Goal: Task Accomplishment & Management: Complete application form

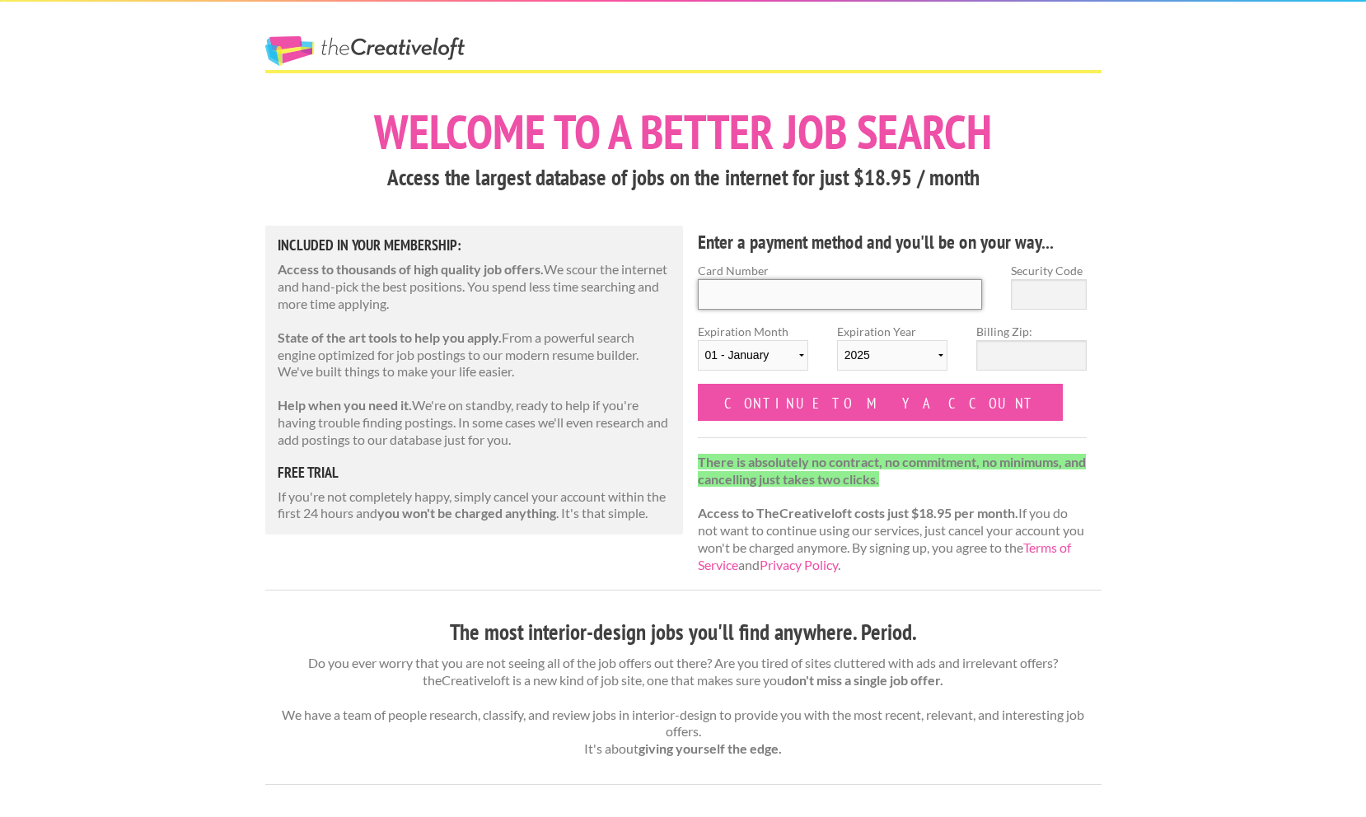
click at [801, 295] on input "Card Number" at bounding box center [840, 294] width 285 height 30
type input "4758248236851839"
type input "669"
select select "07"
select select "2026"
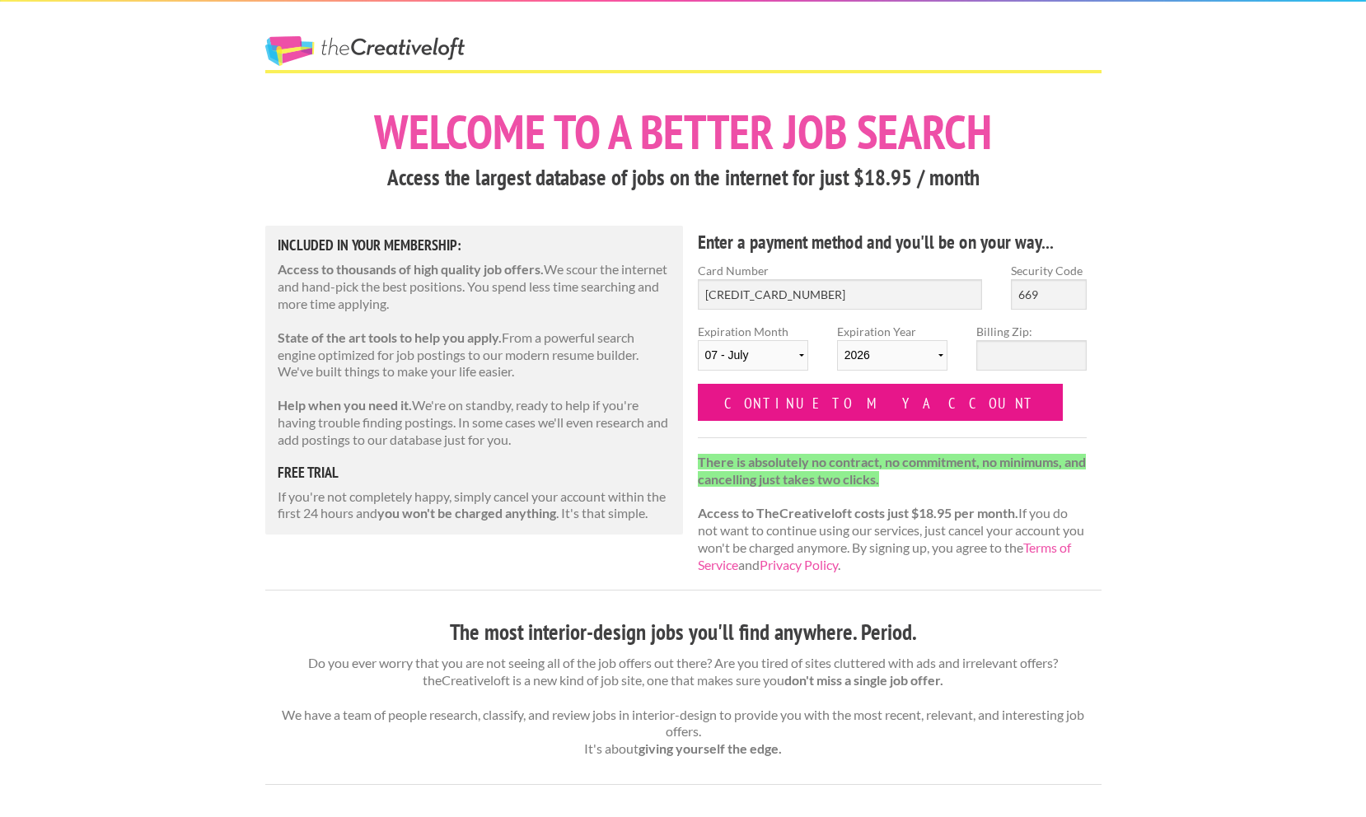
click at [830, 400] on input "Continue to my account" at bounding box center [881, 402] width 366 height 37
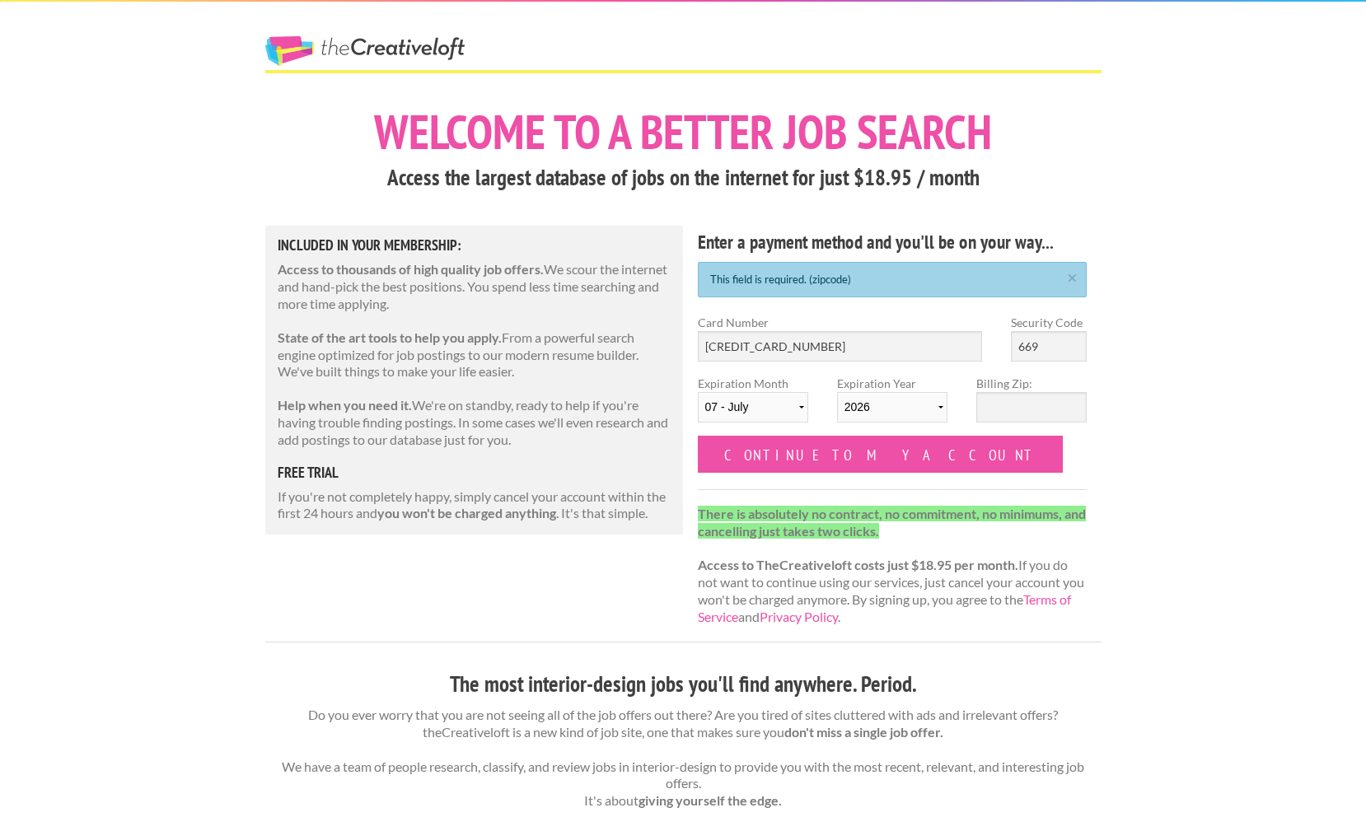
click at [847, 284] on div "This field is required. (zipcode) ×" at bounding box center [893, 279] width 390 height 35
click at [989, 403] on input "Billing Zip:" at bounding box center [1031, 407] width 110 height 30
type input "84116"
click at [811, 452] on input "Continue to my account" at bounding box center [881, 454] width 366 height 37
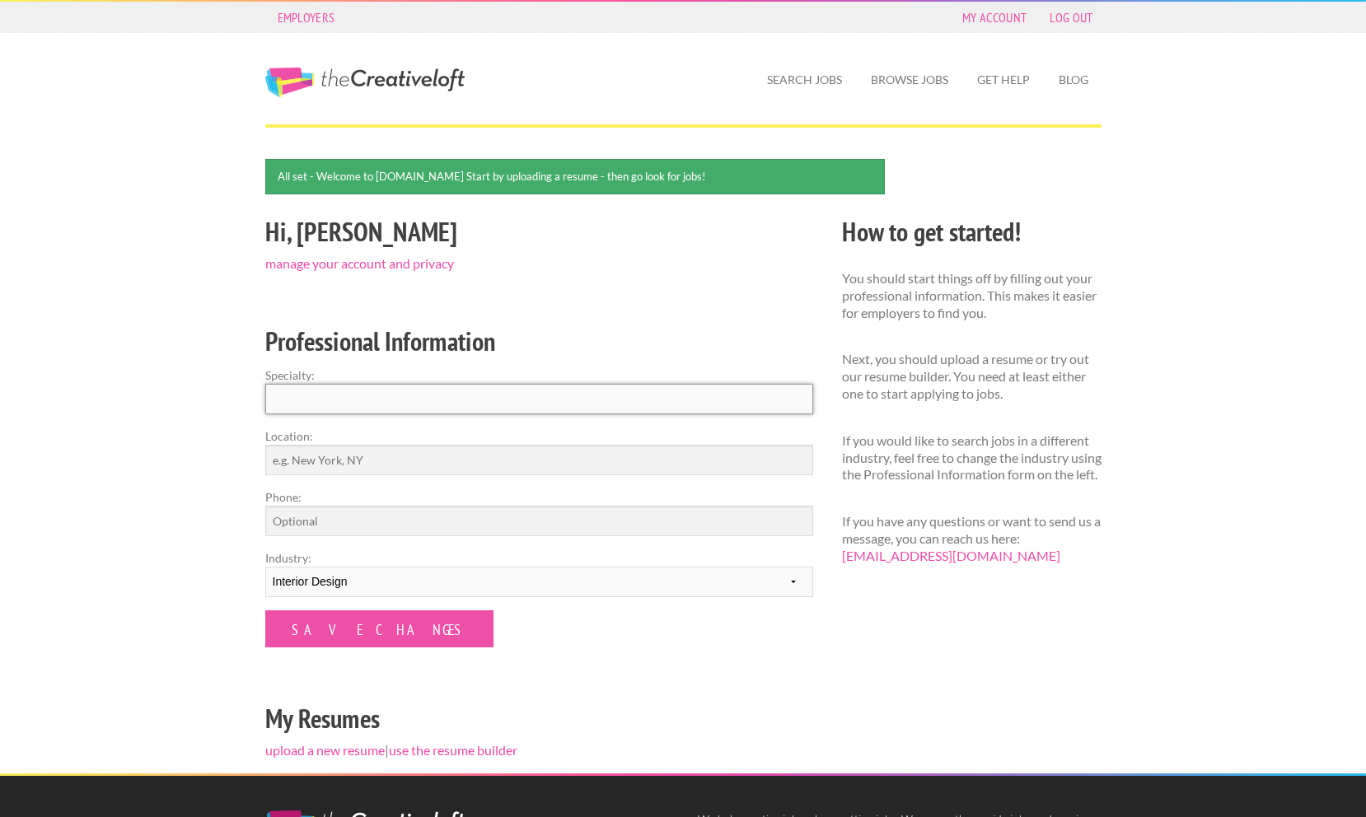
click at [535, 396] on input "Specialty:" at bounding box center [539, 399] width 548 height 30
drag, startPoint x: 410, startPoint y: 390, endPoint x: 270, endPoint y: 391, distance: 140.0
click at [270, 391] on input "Interior Design" at bounding box center [539, 399] width 548 height 30
drag, startPoint x: 375, startPoint y: 400, endPoint x: 259, endPoint y: 400, distance: 116.1
click at [259, 400] on div "Hi, [PERSON_NAME] manage your account and privacy Professional Information Spec…" at bounding box center [538, 492] width 577 height 563
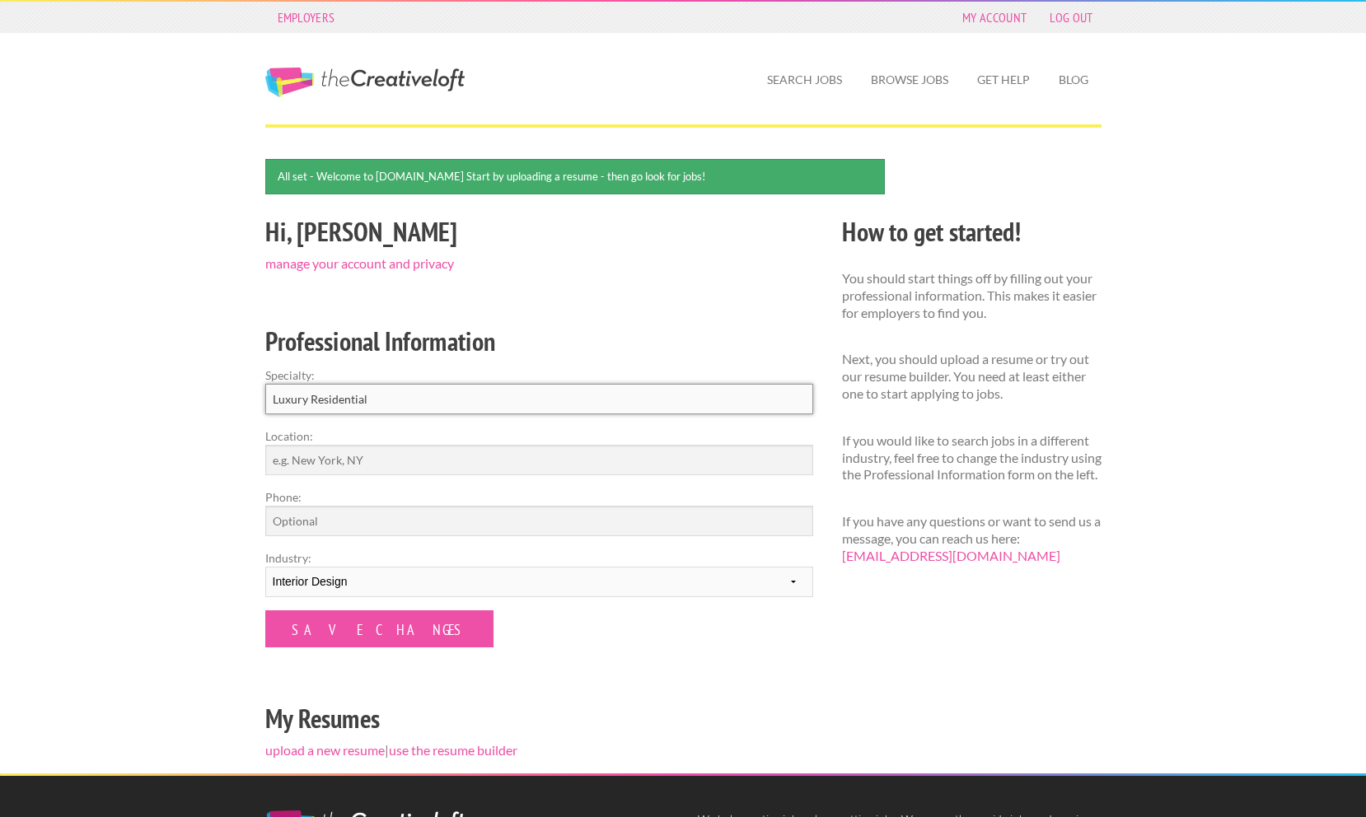
type input "Luxury Residential"
click at [297, 457] on input "Location:" at bounding box center [539, 460] width 548 height 30
type input "P"
type input "[GEOGRAPHIC_DATA]"
click at [295, 512] on input "Phone:" at bounding box center [539, 521] width 548 height 30
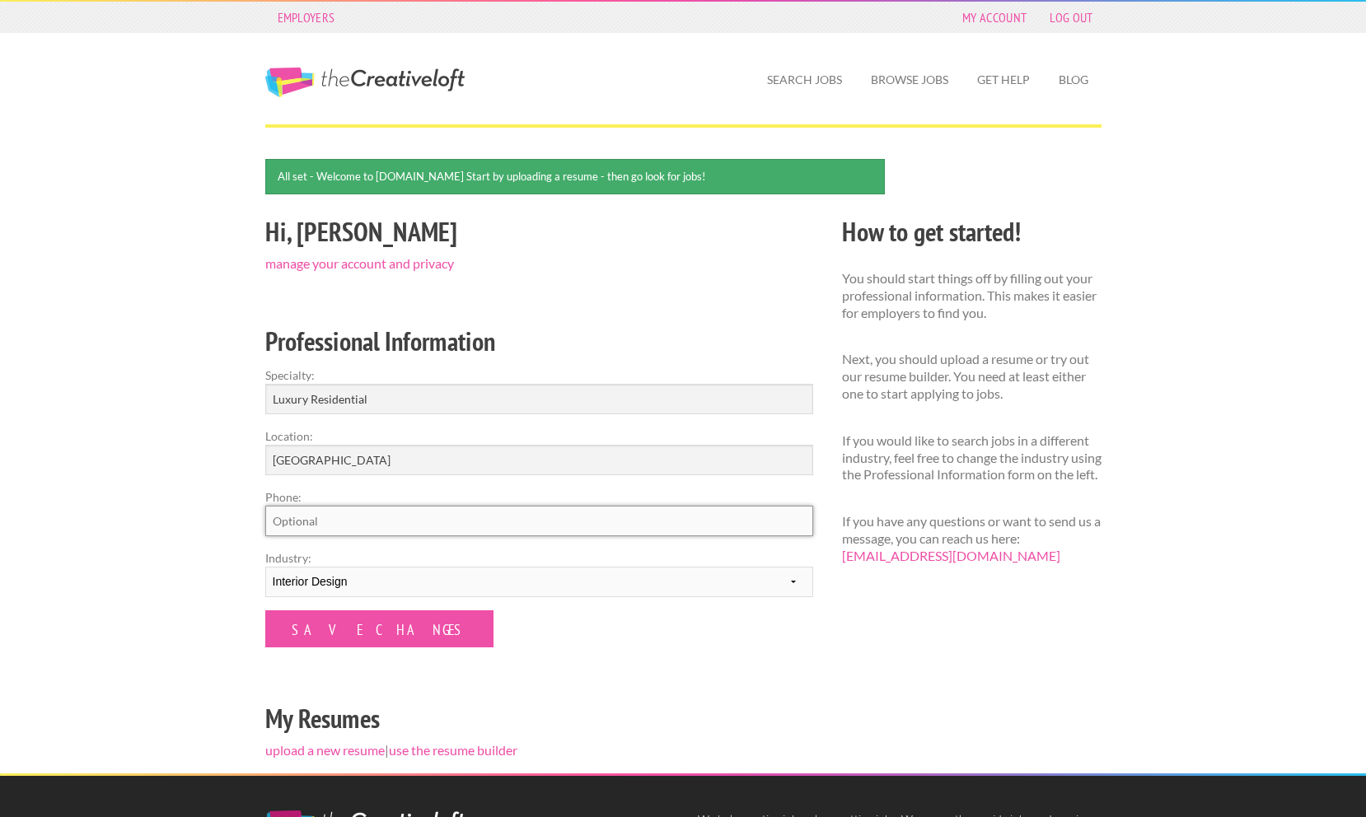
click at [314, 523] on input "Phone:" at bounding box center [539, 521] width 548 height 30
click at [224, 632] on div "Employers My Account Log Out The Creative Loft Search Jobs Browse Jobs Get Help…" at bounding box center [683, 537] width 1366 height 1075
click at [317, 630] on input "Save Changes" at bounding box center [379, 628] width 228 height 37
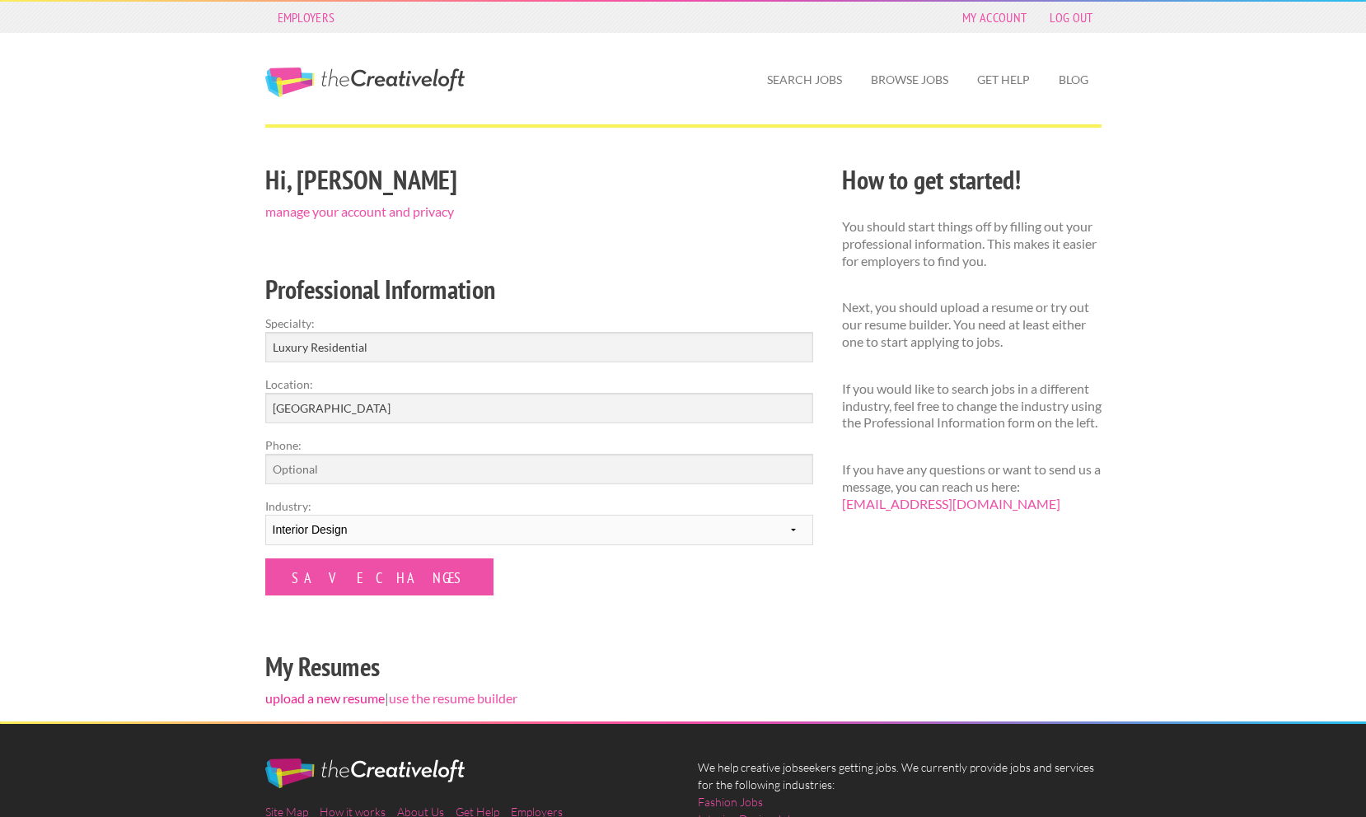
click at [352, 694] on link "upload a new resume" at bounding box center [324, 698] width 119 height 16
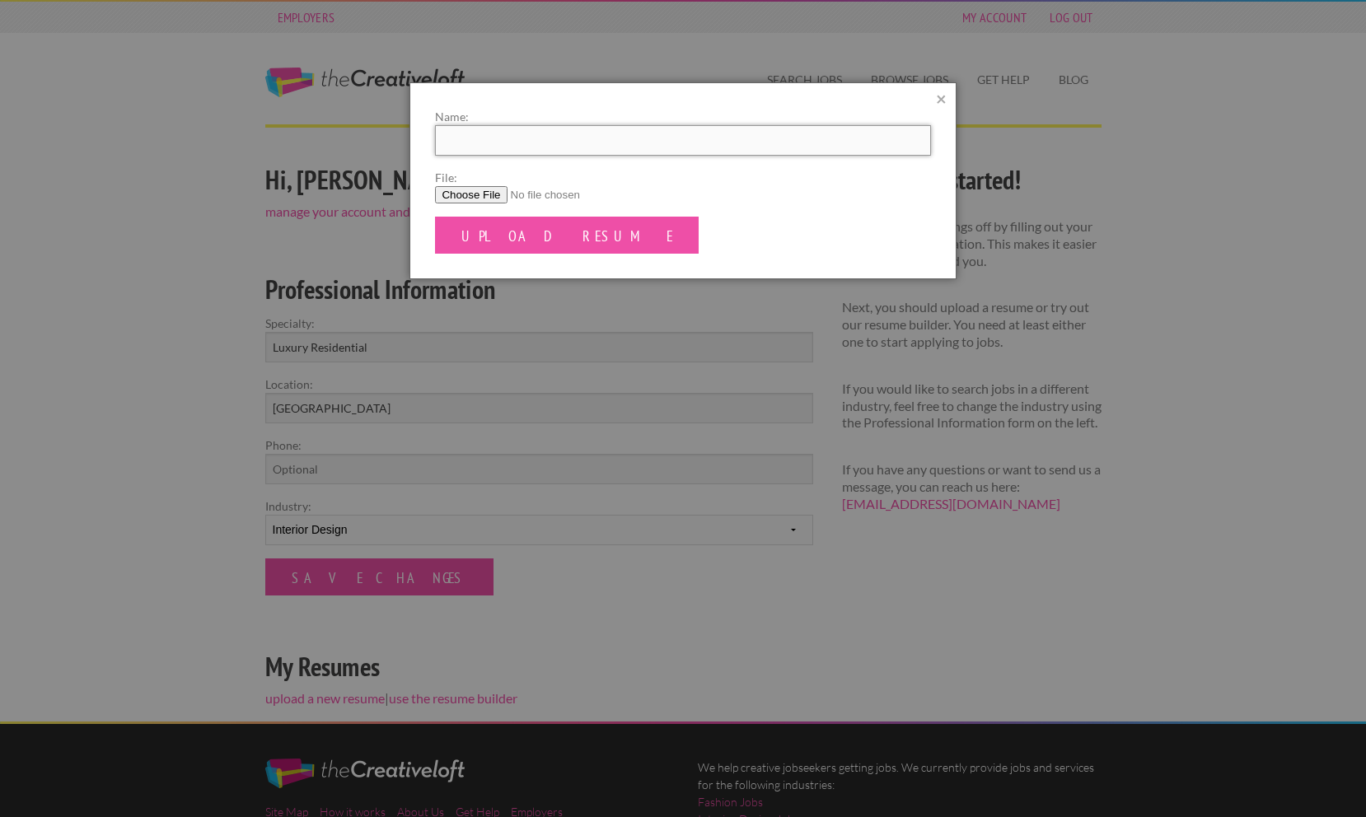
click at [506, 138] on input "Name:" at bounding box center [682, 140] width 495 height 30
type input "[PERSON_NAME]"
click at [470, 194] on input "File:" at bounding box center [682, 194] width 495 height 17
type input "C:\fakepath\LindseyWaldvogel_Resume_5-22-25.pdf"
click at [532, 235] on input "Upload Resume" at bounding box center [567, 235] width 264 height 37
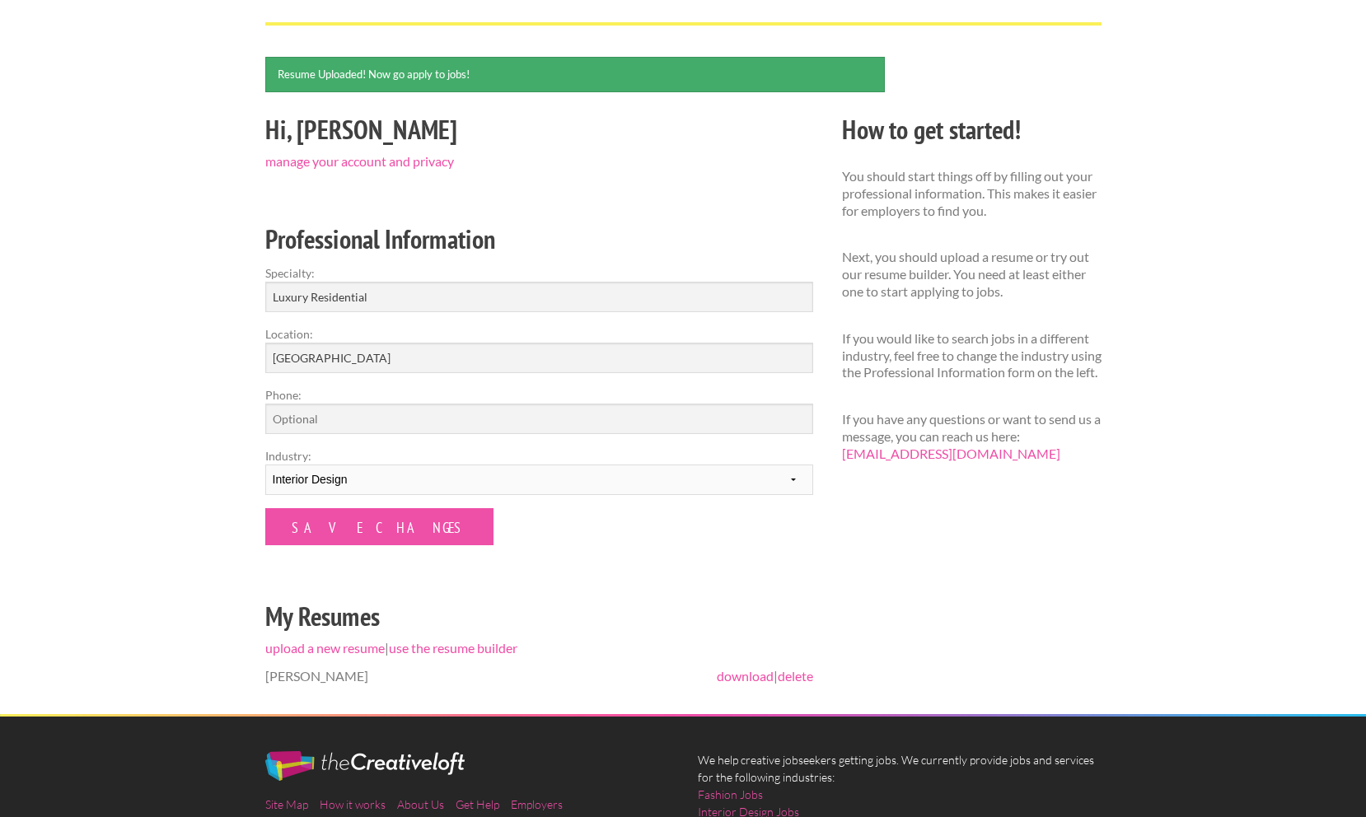
scroll to position [100, 0]
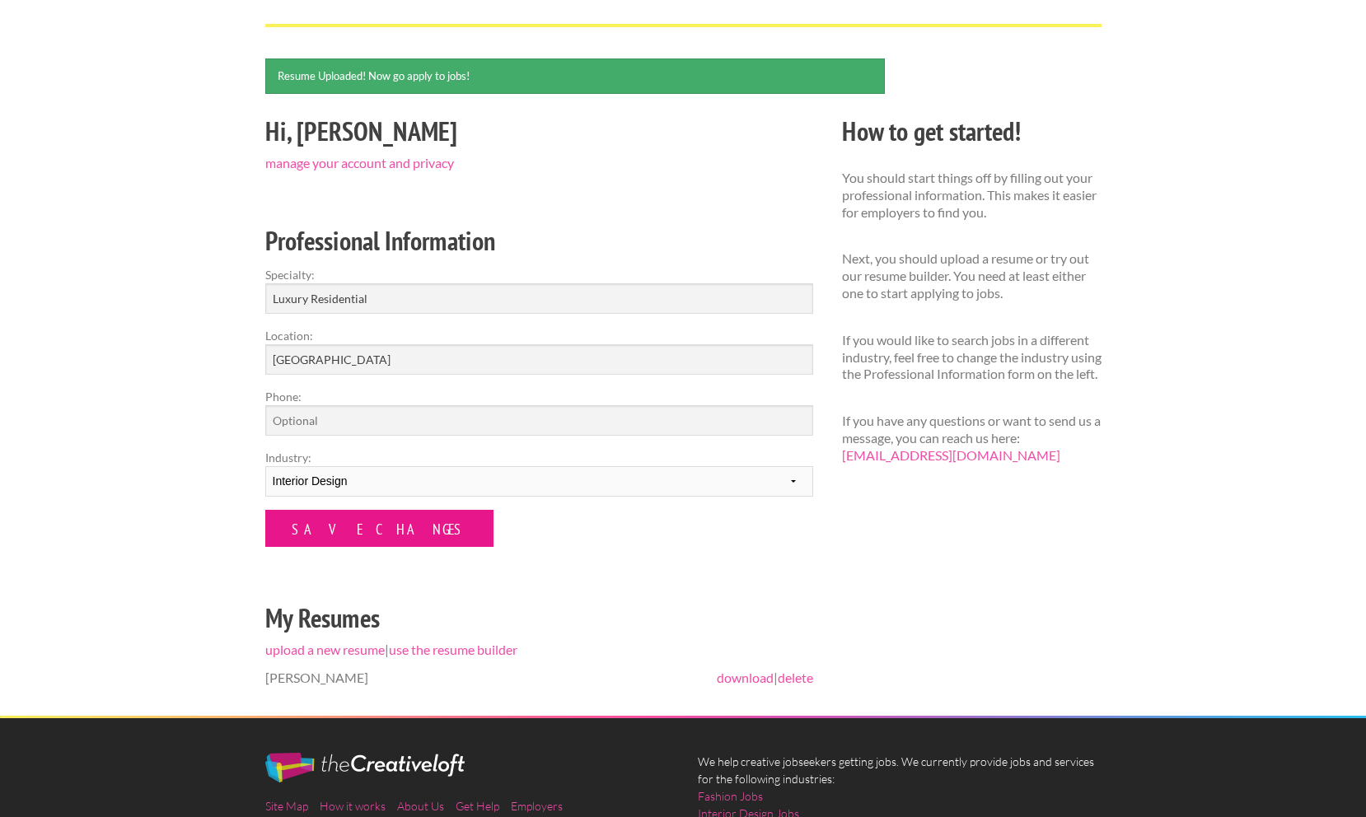
click at [339, 530] on input "Save Changes" at bounding box center [379, 528] width 228 height 37
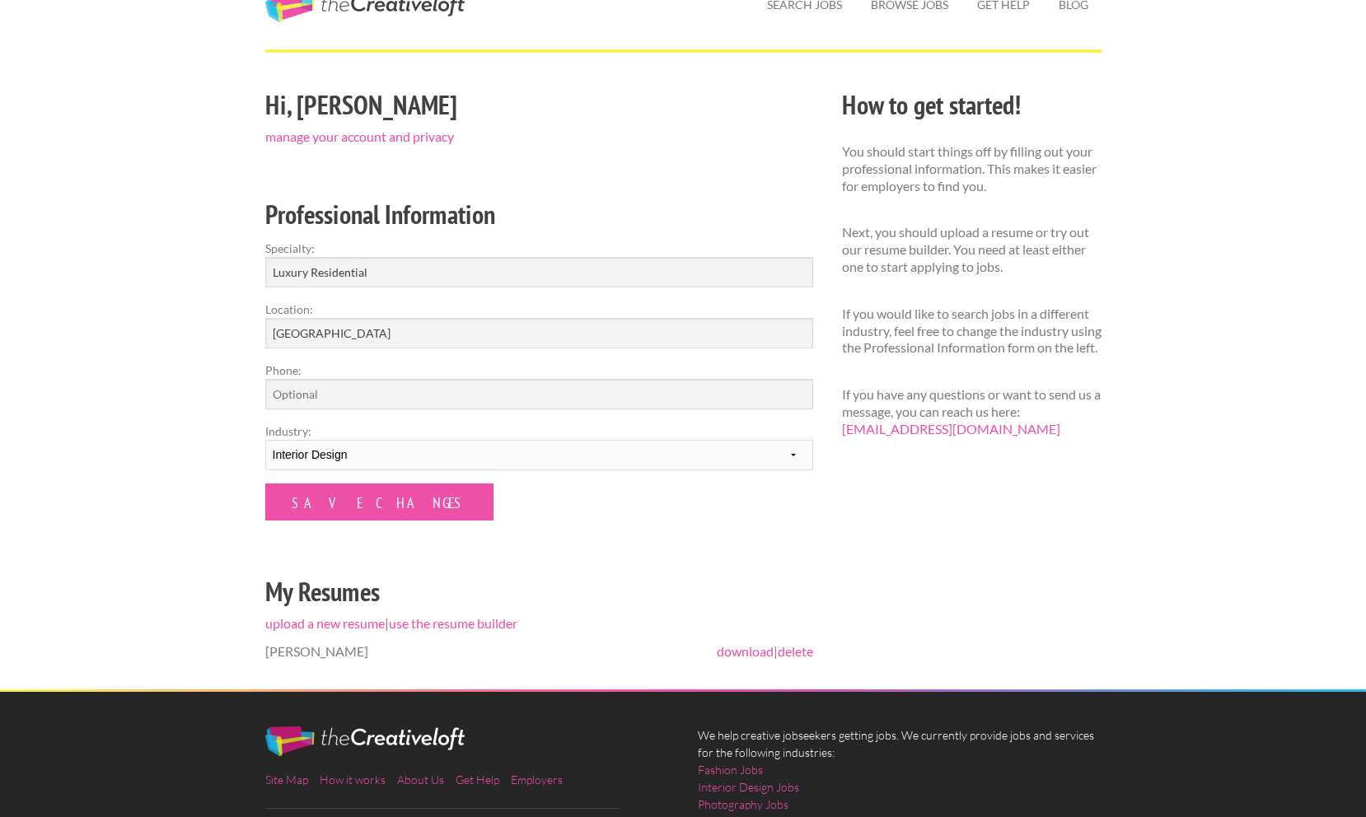
scroll to position [73, 0]
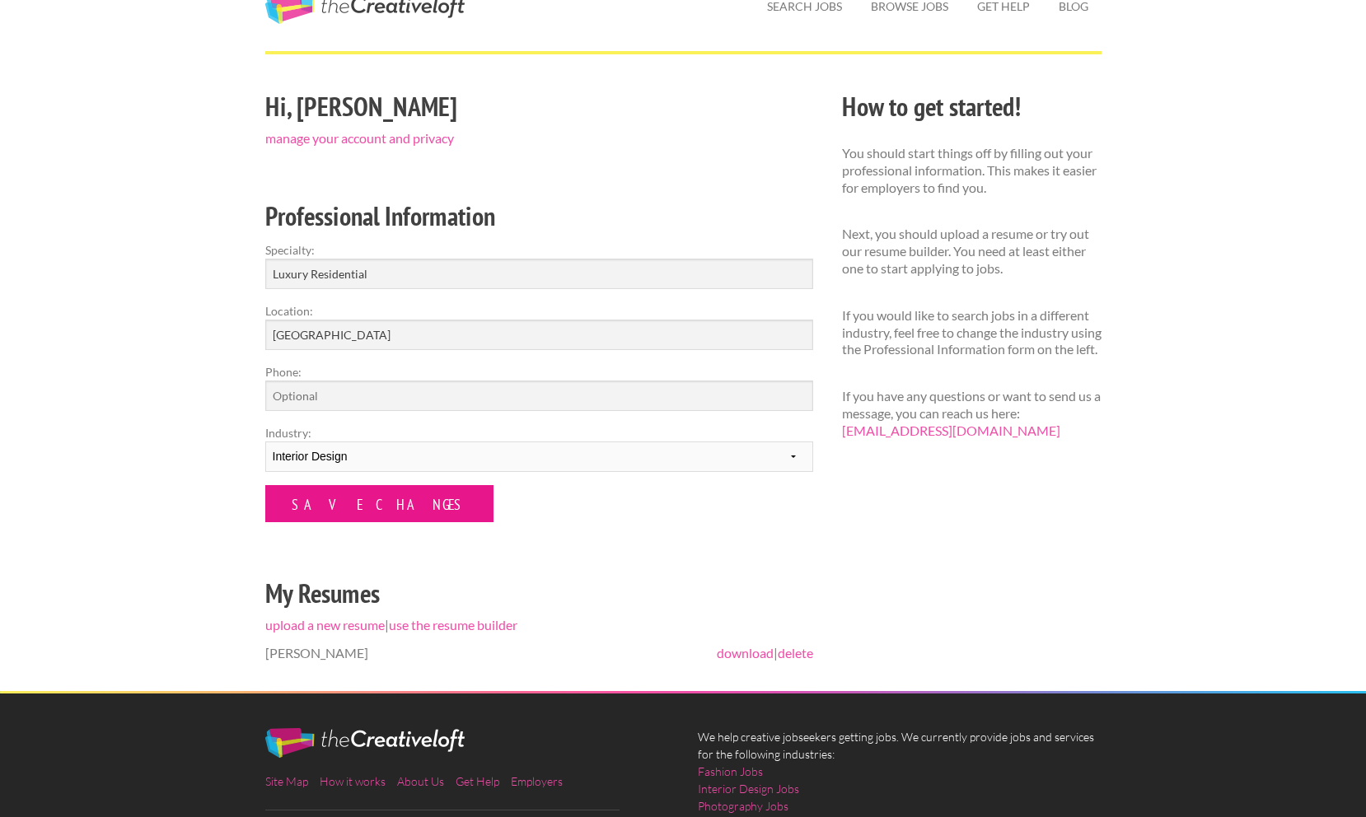
click at [375, 503] on input "Save Changes" at bounding box center [379, 503] width 228 height 37
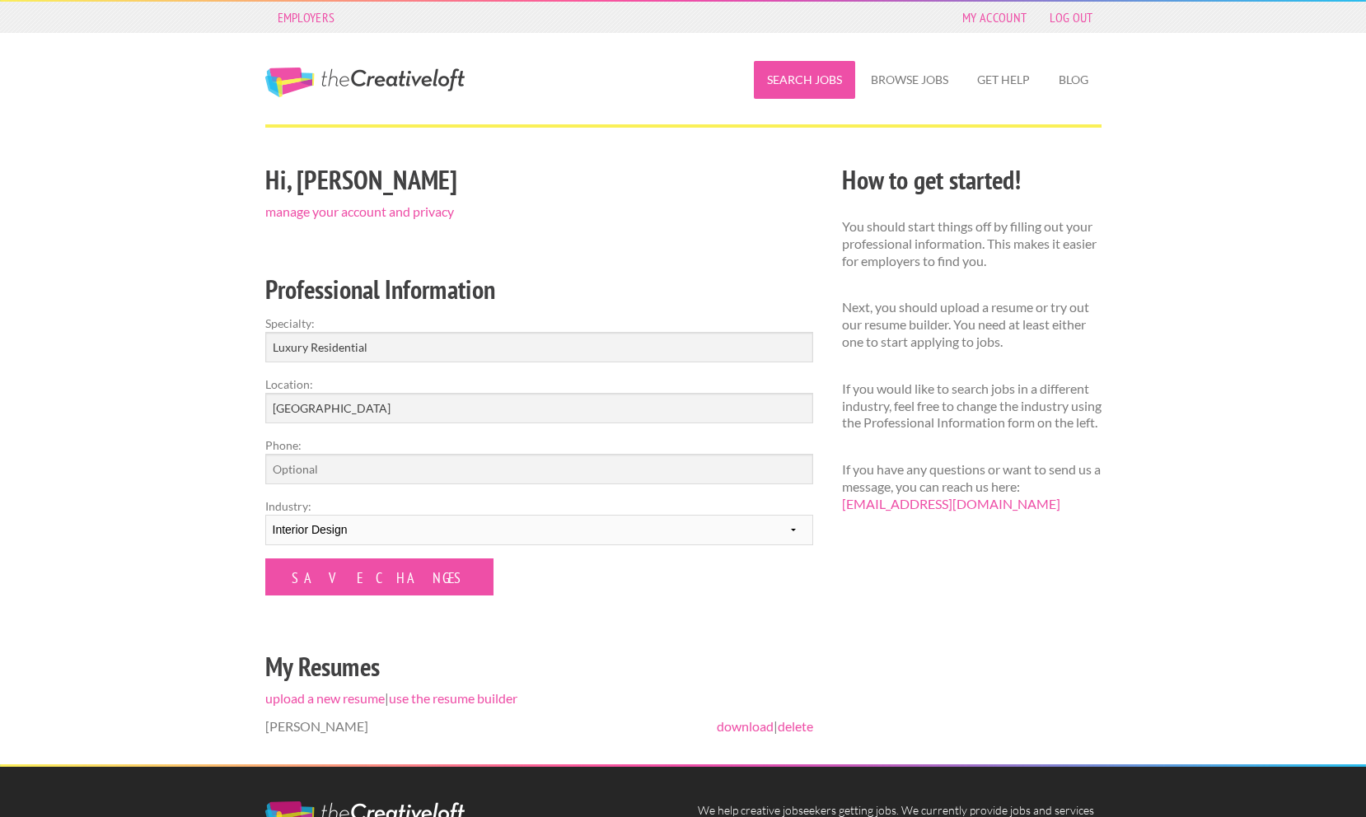
click at [791, 86] on link "Search Jobs" at bounding box center [804, 80] width 101 height 38
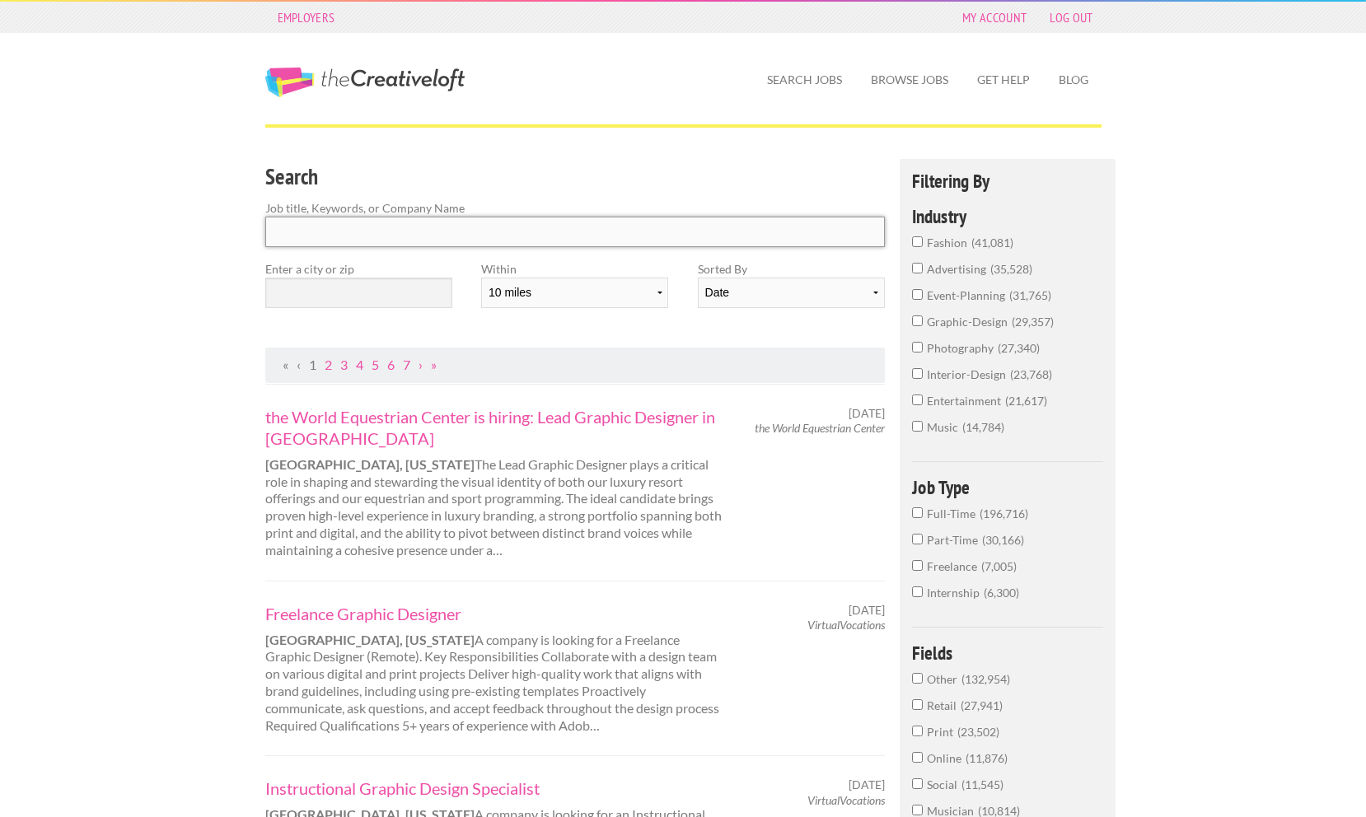
click at [537, 245] on input "Search" at bounding box center [575, 232] width 620 height 30
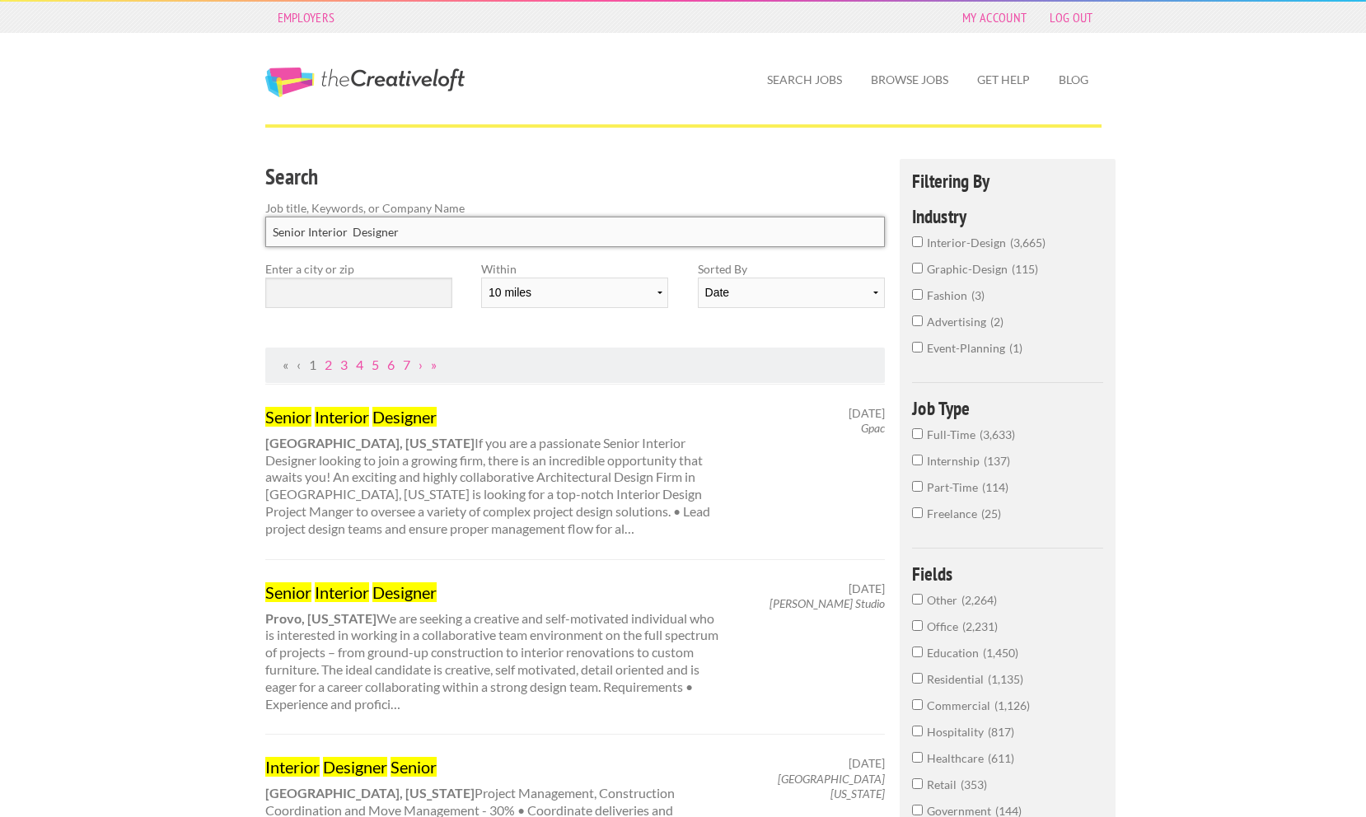
type input "Senior Interior Designer"
click at [625, 184] on h3 "Search" at bounding box center [575, 176] width 620 height 31
click at [395, 292] on input "text" at bounding box center [358, 293] width 187 height 30
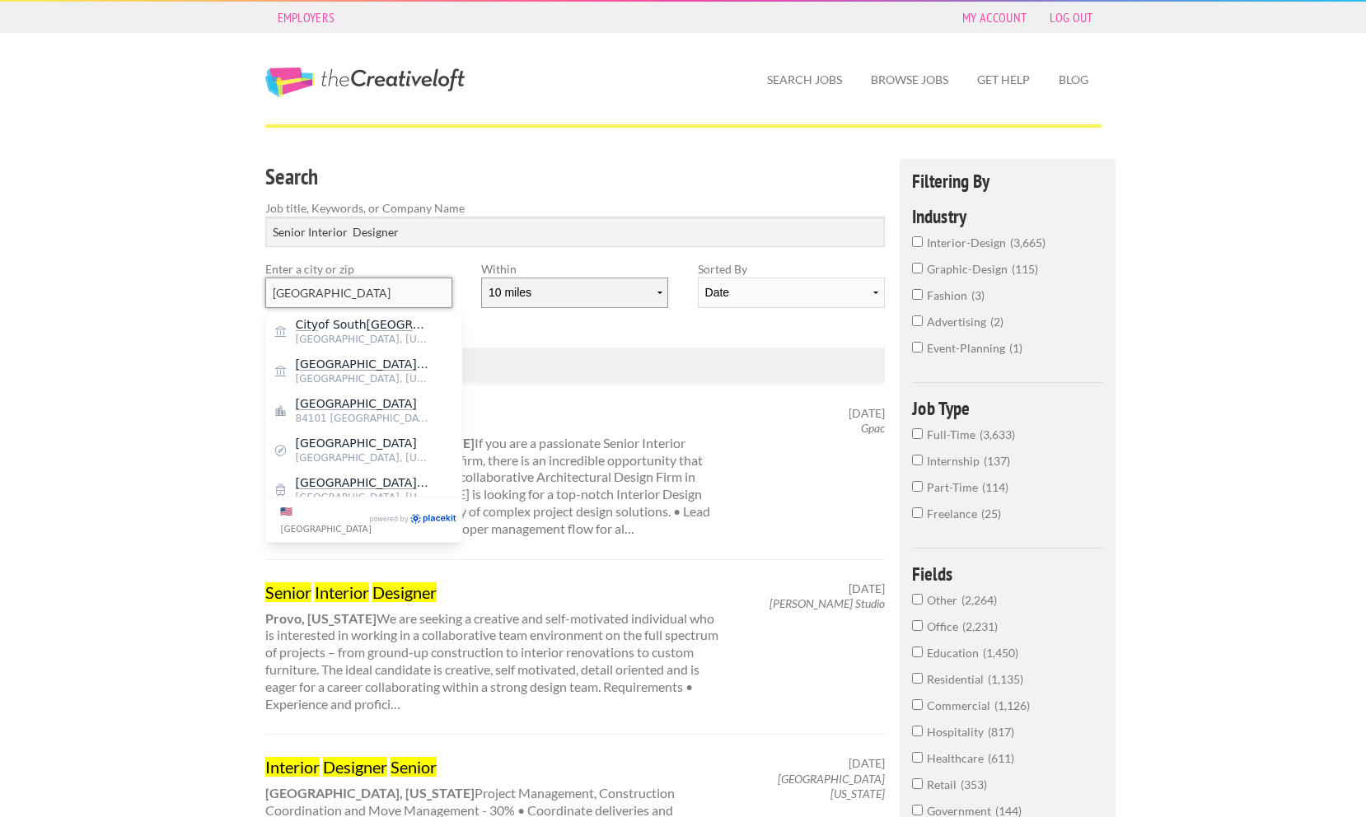
type input "[GEOGRAPHIC_DATA]"
click at [582, 294] on select "10 miles 20 miles 50 miles 100 miles 200 miles 300 miles 400 miles 500 miles" at bounding box center [574, 293] width 187 height 30
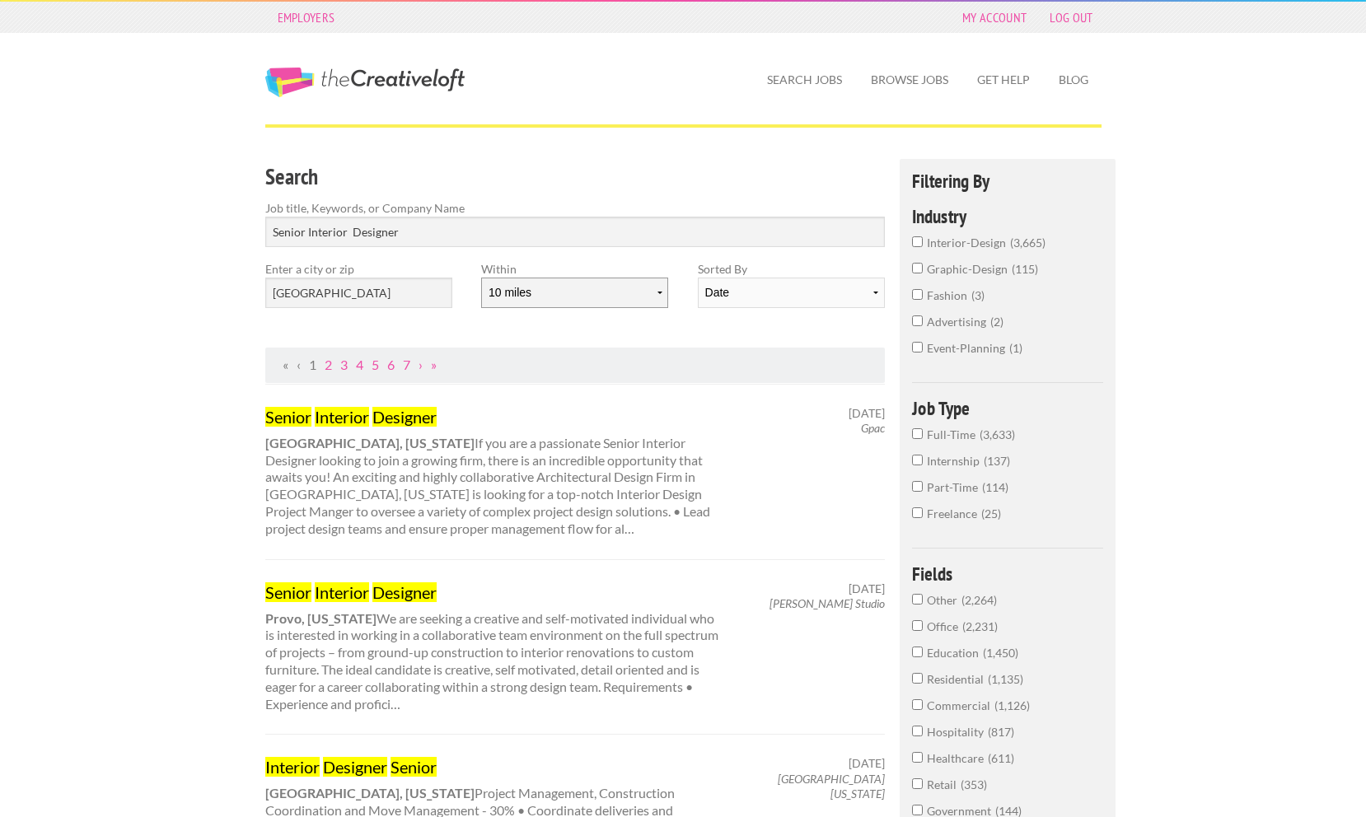
select select "50"
click at [481, 278] on select "10 miles 20 miles 50 miles 100 miles 200 miles 300 miles 400 miles 500 miles" at bounding box center [574, 293] width 187 height 30
click at [726, 292] on select "Date Relevance" at bounding box center [791, 293] width 187 height 30
click at [698, 278] on select "Date Relevance" at bounding box center [791, 293] width 187 height 30
click at [572, 340] on div "Search Job title, Keywords, or Company Name Senior Interior Designer Enter a ci…" at bounding box center [574, 253] width 649 height 189
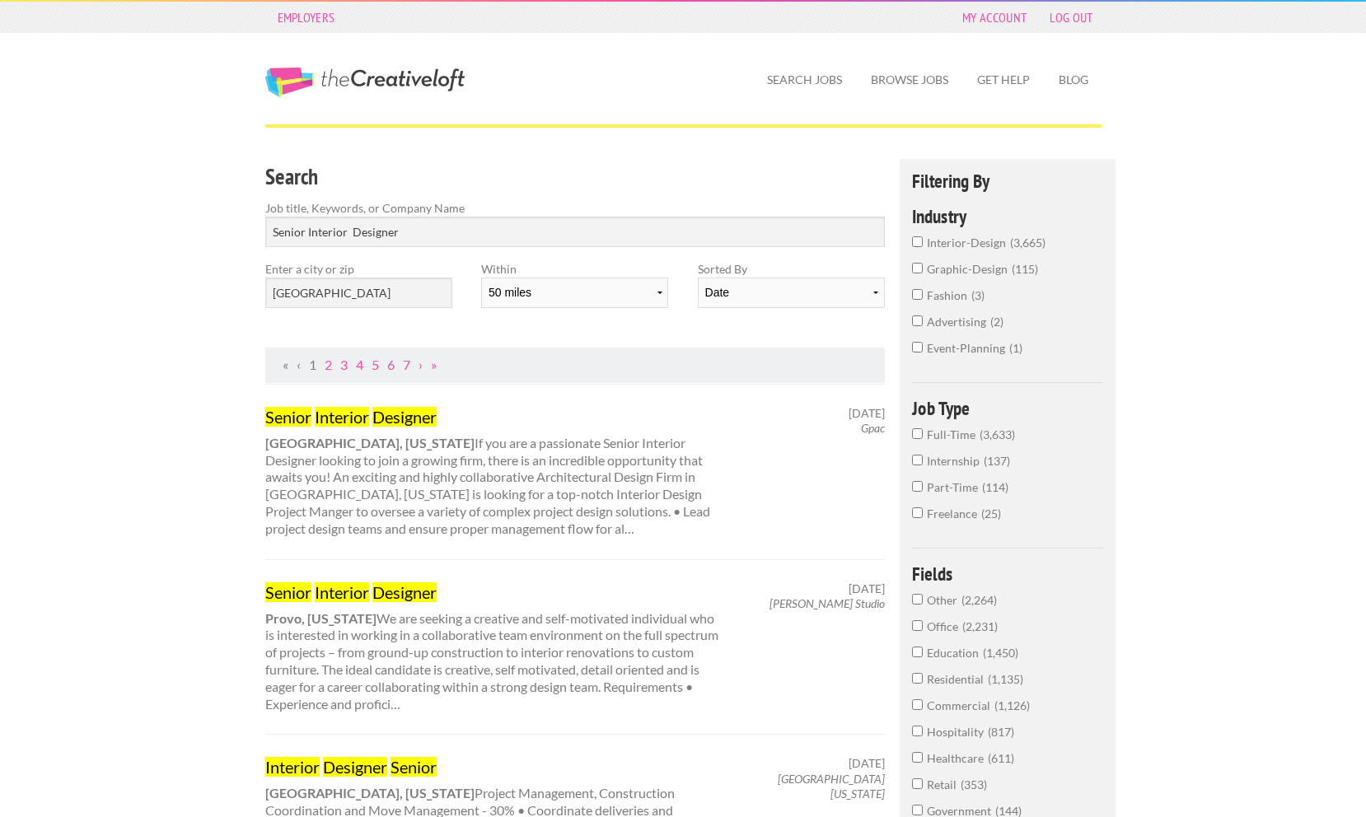
click at [588, 404] on div "Senior Interior Designer tucson, Arizona If you are a passionate Senior Interio…" at bounding box center [575, 471] width 620 height 175
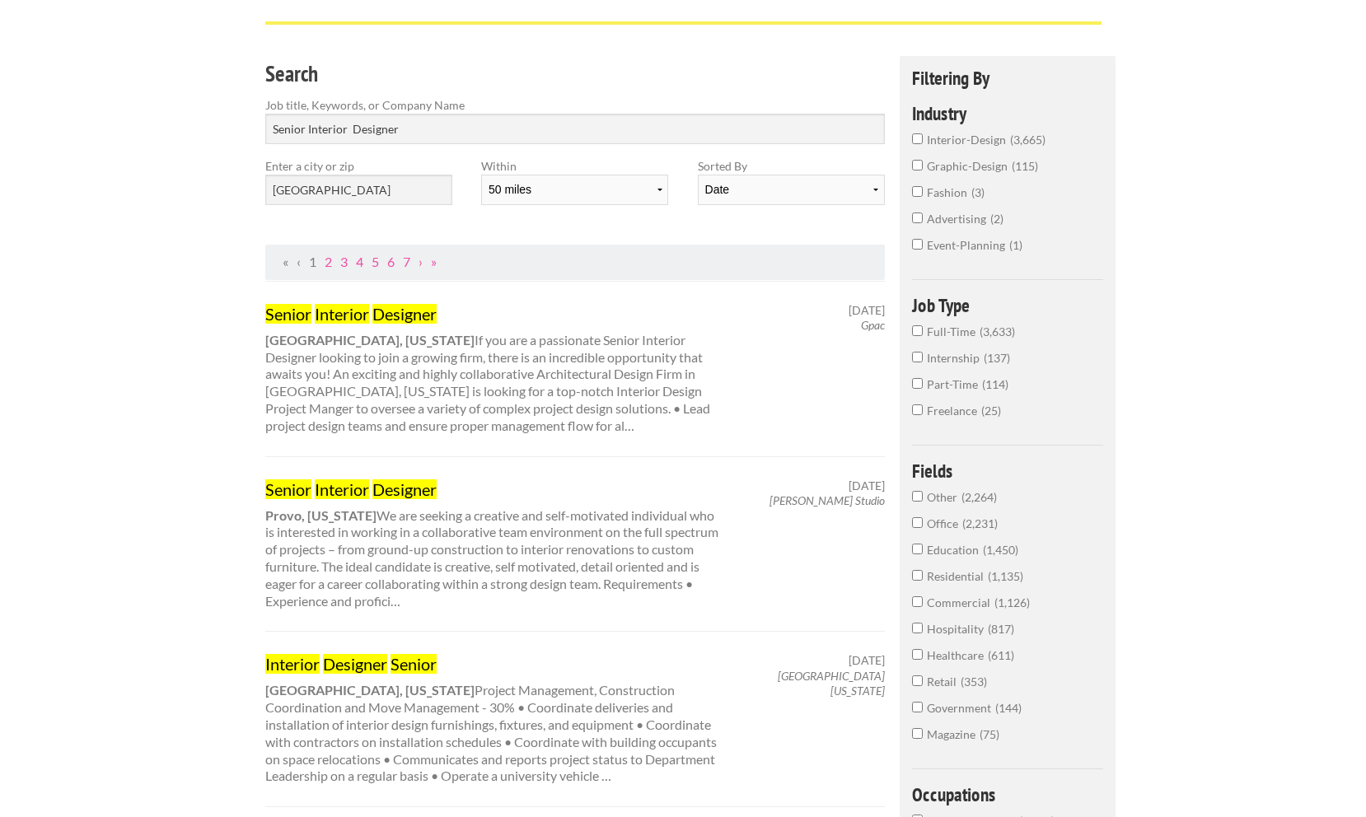
scroll to position [97, 0]
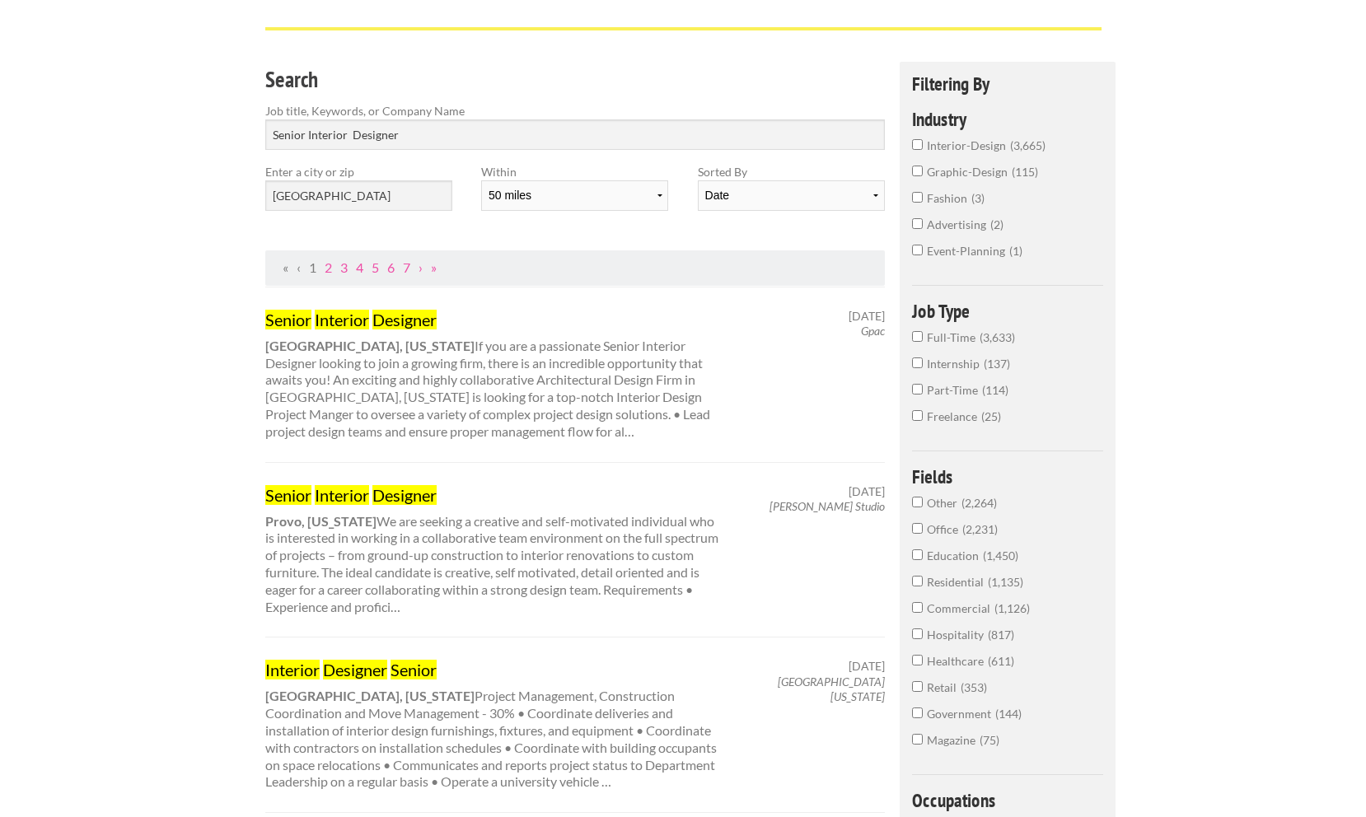
click at [572, 243] on div "Search Job title, Keywords, or Company Name Senior Interior Designer Enter a ci…" at bounding box center [574, 156] width 649 height 189
click at [768, 205] on select "Date Relevance" at bounding box center [791, 195] width 187 height 30
click at [698, 180] on select "Date Relevance" at bounding box center [791, 195] width 187 height 30
click at [751, 203] on select "Date Relevance" at bounding box center [791, 195] width 187 height 30
select select "jobs"
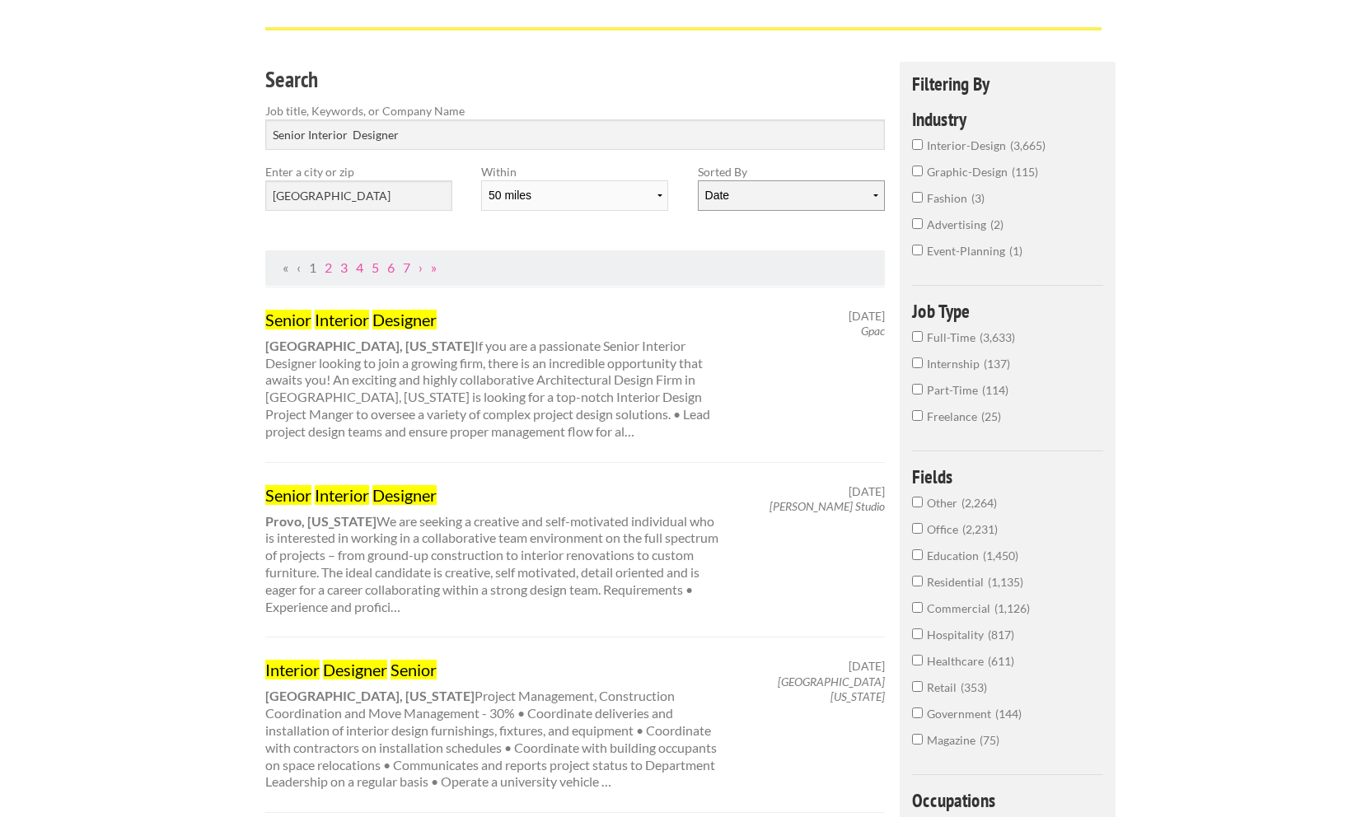
click at [698, 180] on select "Date Relevance" at bounding box center [791, 195] width 187 height 30
click at [965, 145] on span "interior-design" at bounding box center [968, 145] width 83 height 14
click at [923, 145] on input "interior-design 3,665" at bounding box center [917, 144] width 11 height 11
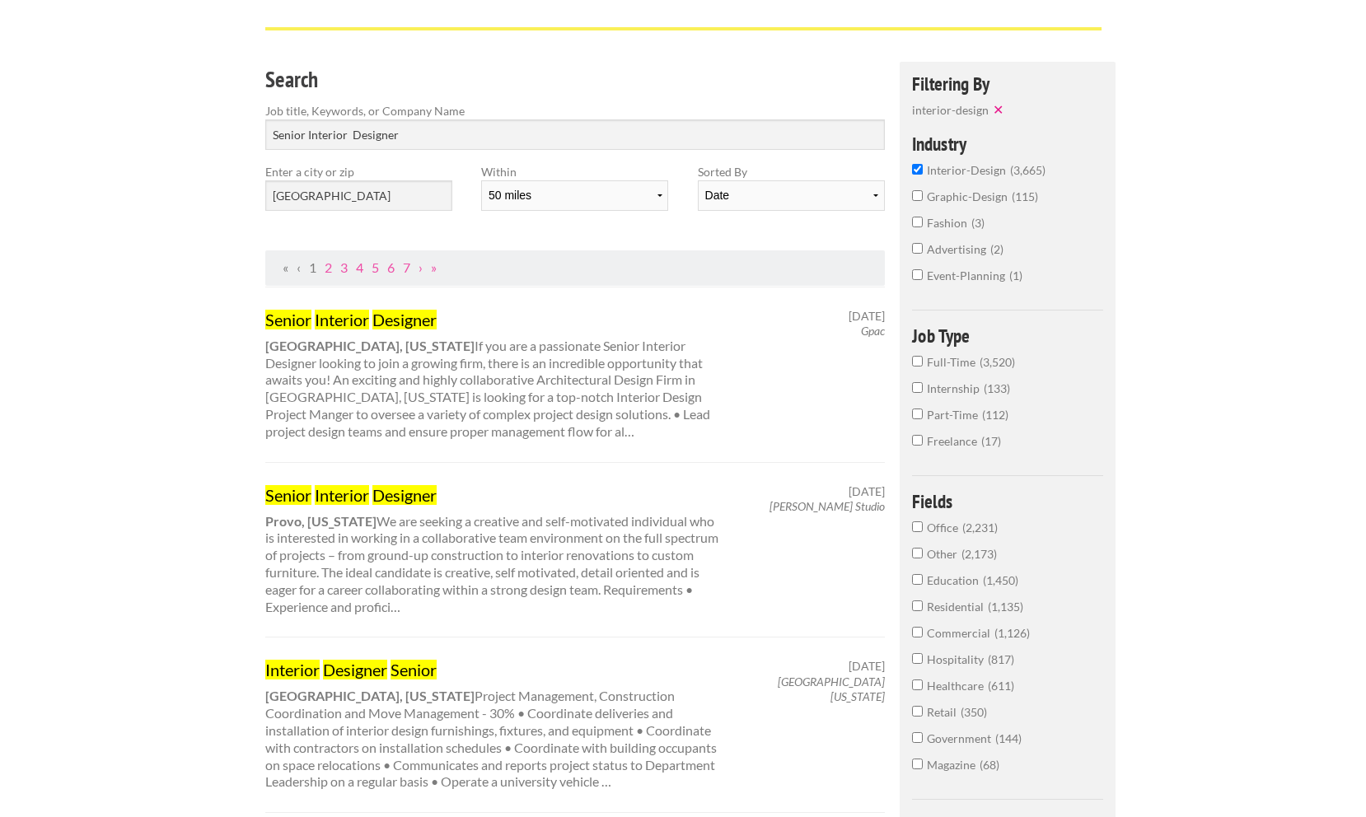
click at [965, 367] on span "Full-Time" at bounding box center [953, 362] width 53 height 14
click at [923, 367] on input "Full-Time 3,520" at bounding box center [917, 361] width 11 height 11
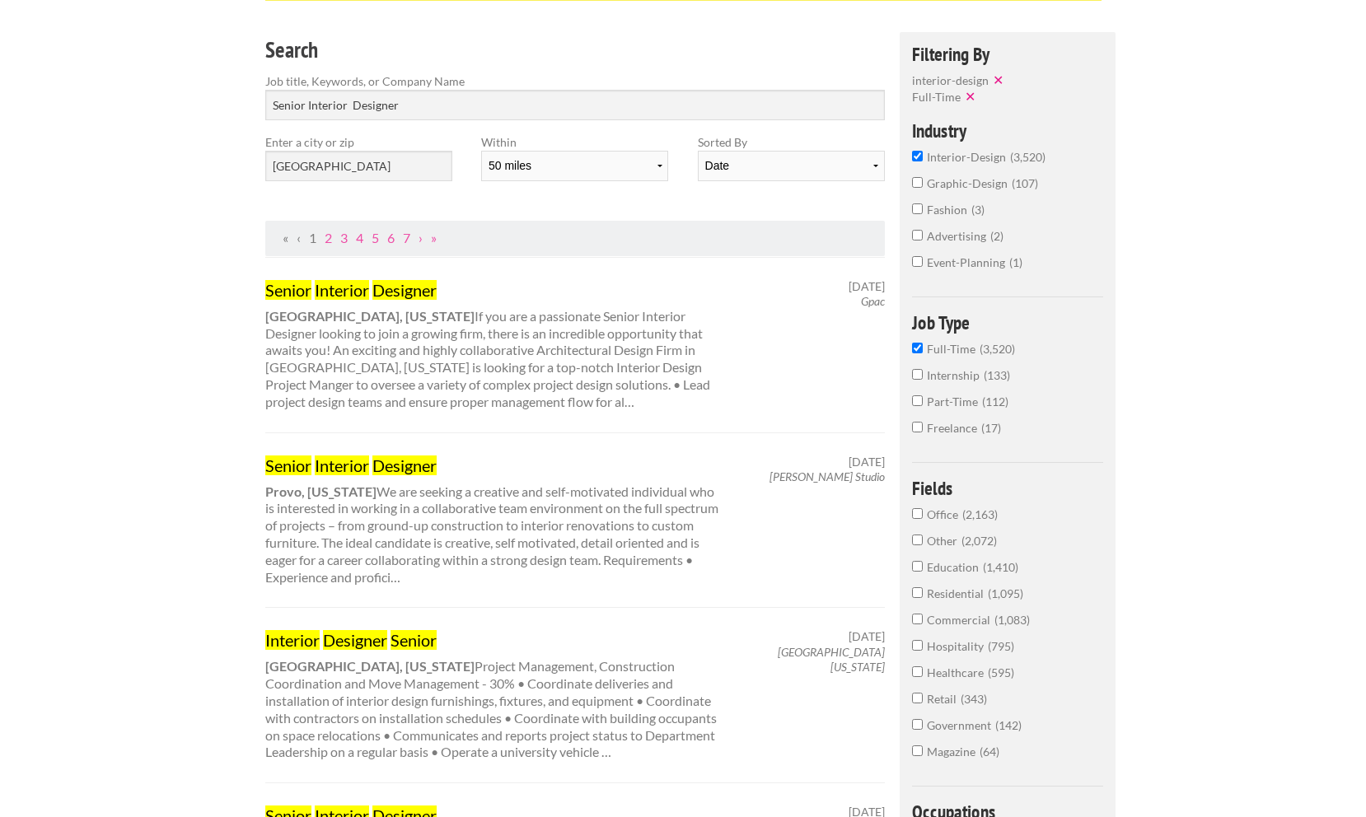
scroll to position [130, 0]
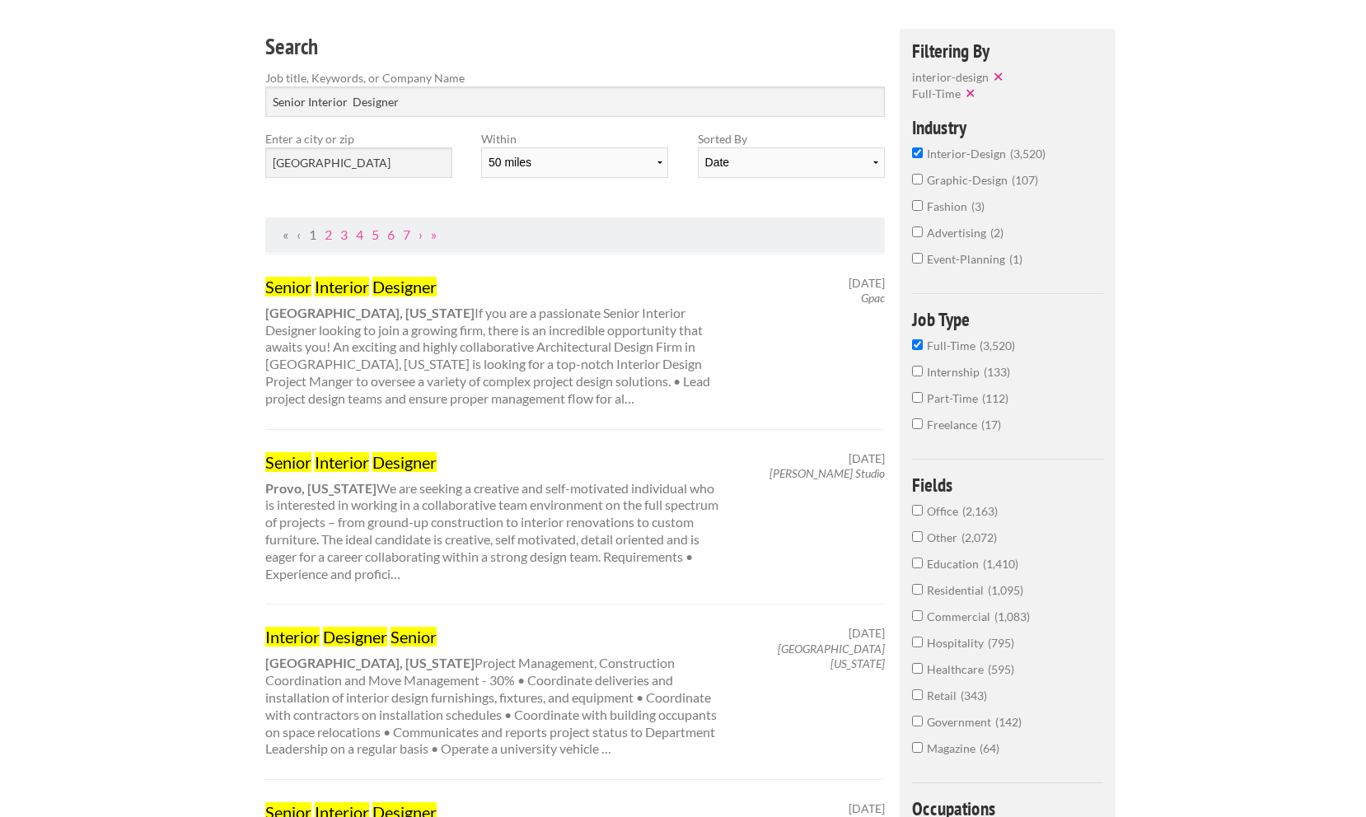
click at [974, 430] on span "Freelance" at bounding box center [954, 425] width 54 height 14
click at [923, 429] on input "Freelance 17" at bounding box center [917, 423] width 11 height 11
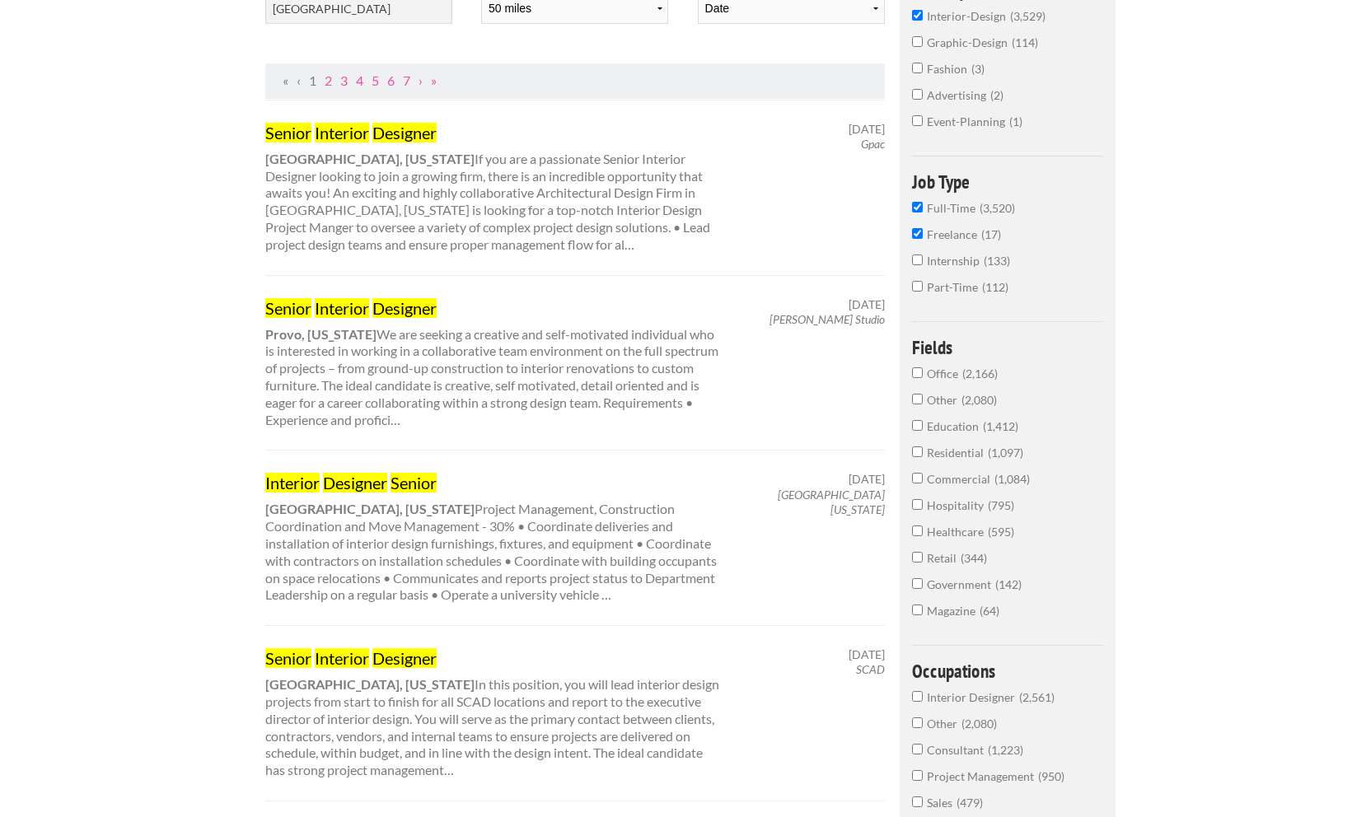
scroll to position [287, 0]
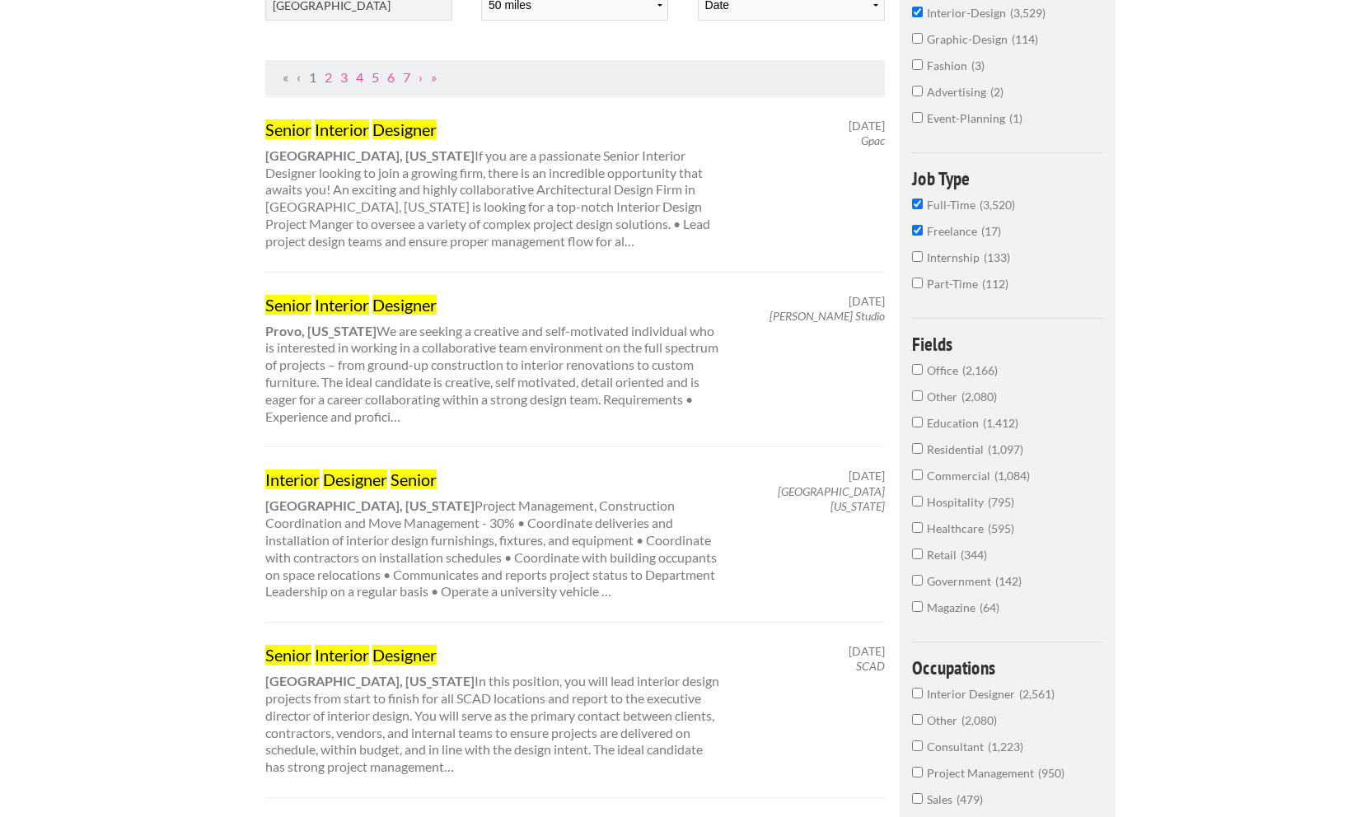
click at [960, 451] on span "Residential" at bounding box center [957, 449] width 61 height 14
click at [923, 451] on input "Residential 1,097" at bounding box center [917, 448] width 11 height 11
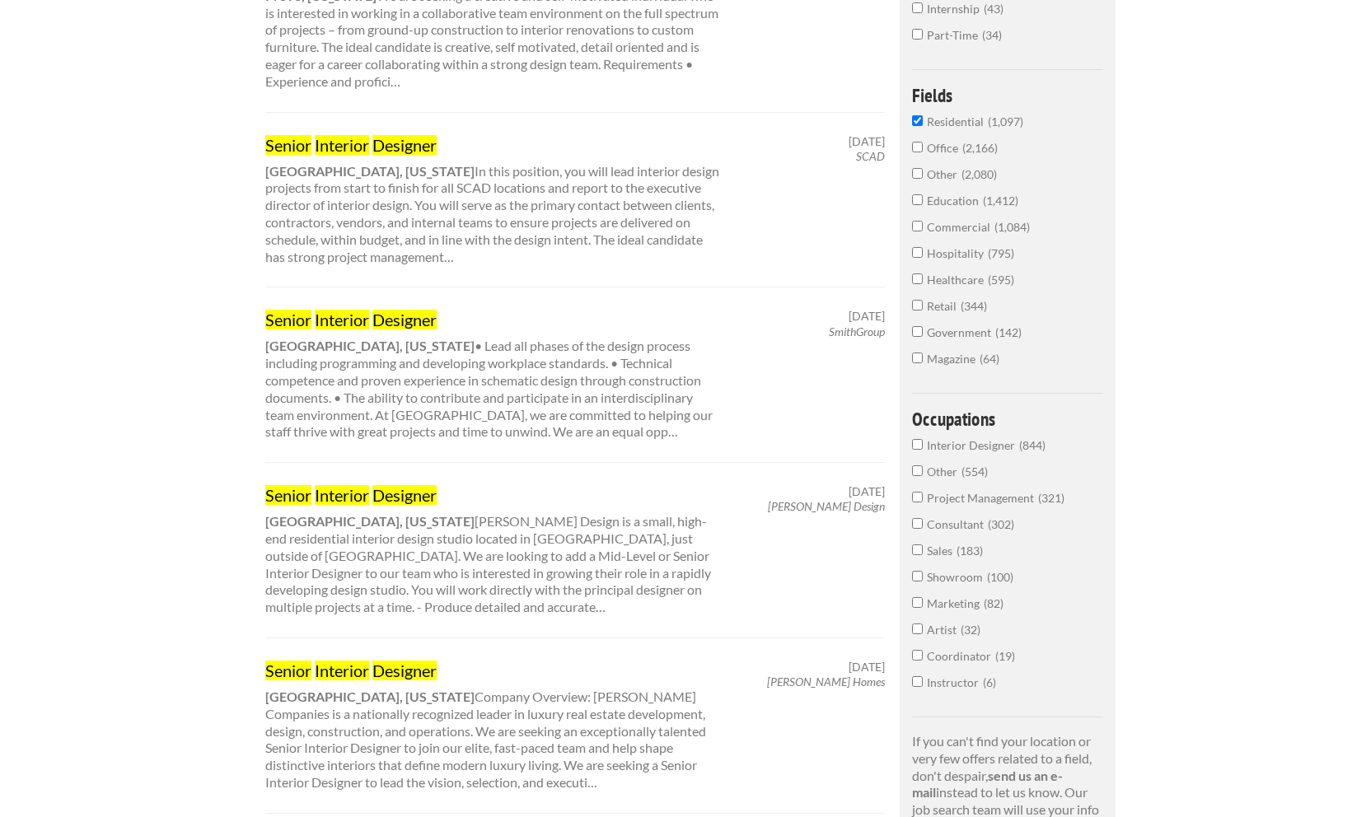
scroll to position [454, 0]
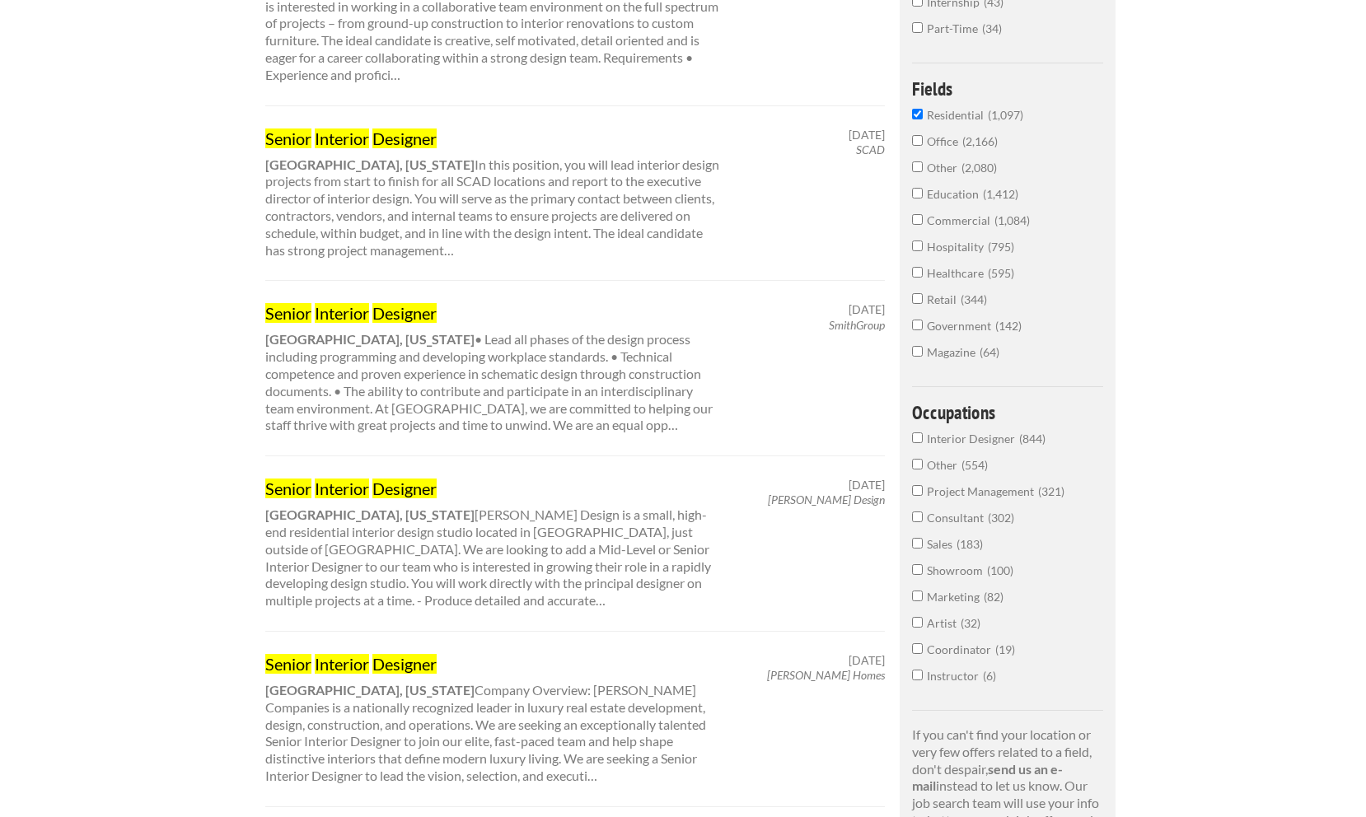
click at [998, 443] on span "Interior Designer" at bounding box center [973, 439] width 92 height 14
click at [923, 443] on input "Interior Designer 844" at bounding box center [917, 437] width 11 height 11
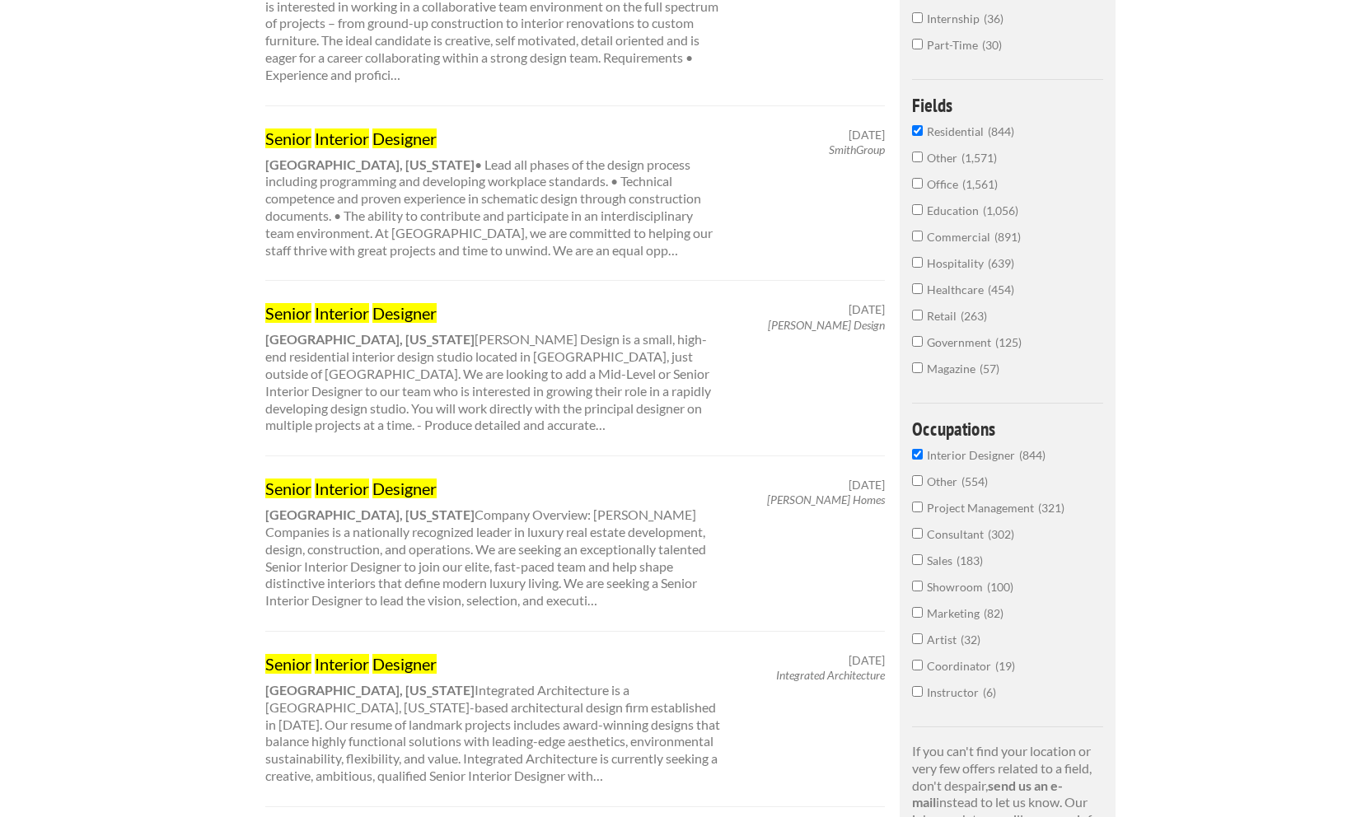
click at [987, 515] on span "Project Management" at bounding box center [982, 508] width 111 height 14
click at [923, 512] on input "Project Management 321" at bounding box center [917, 507] width 11 height 11
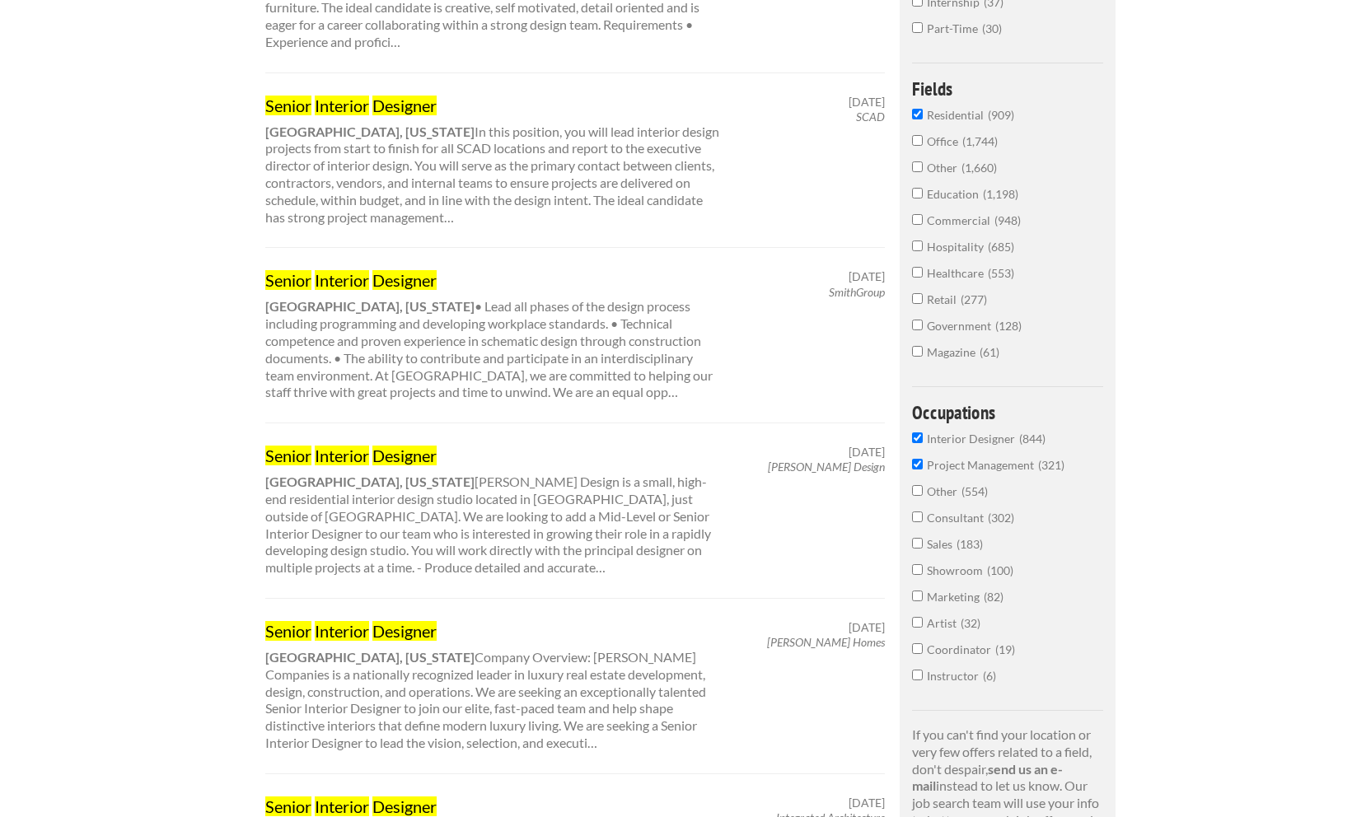
scroll to position [489, 0]
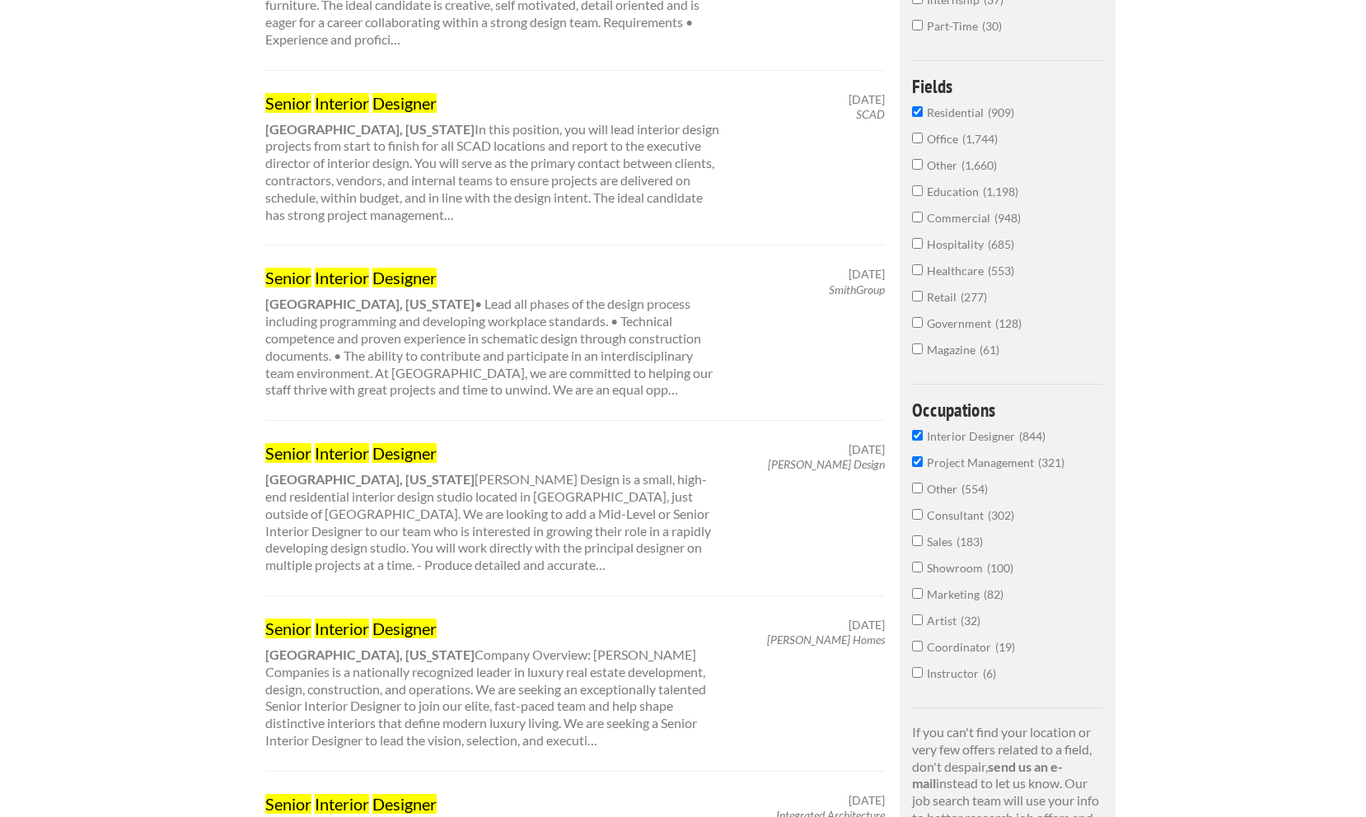
click at [343, 281] on mark "Interior" at bounding box center [342, 278] width 54 height 20
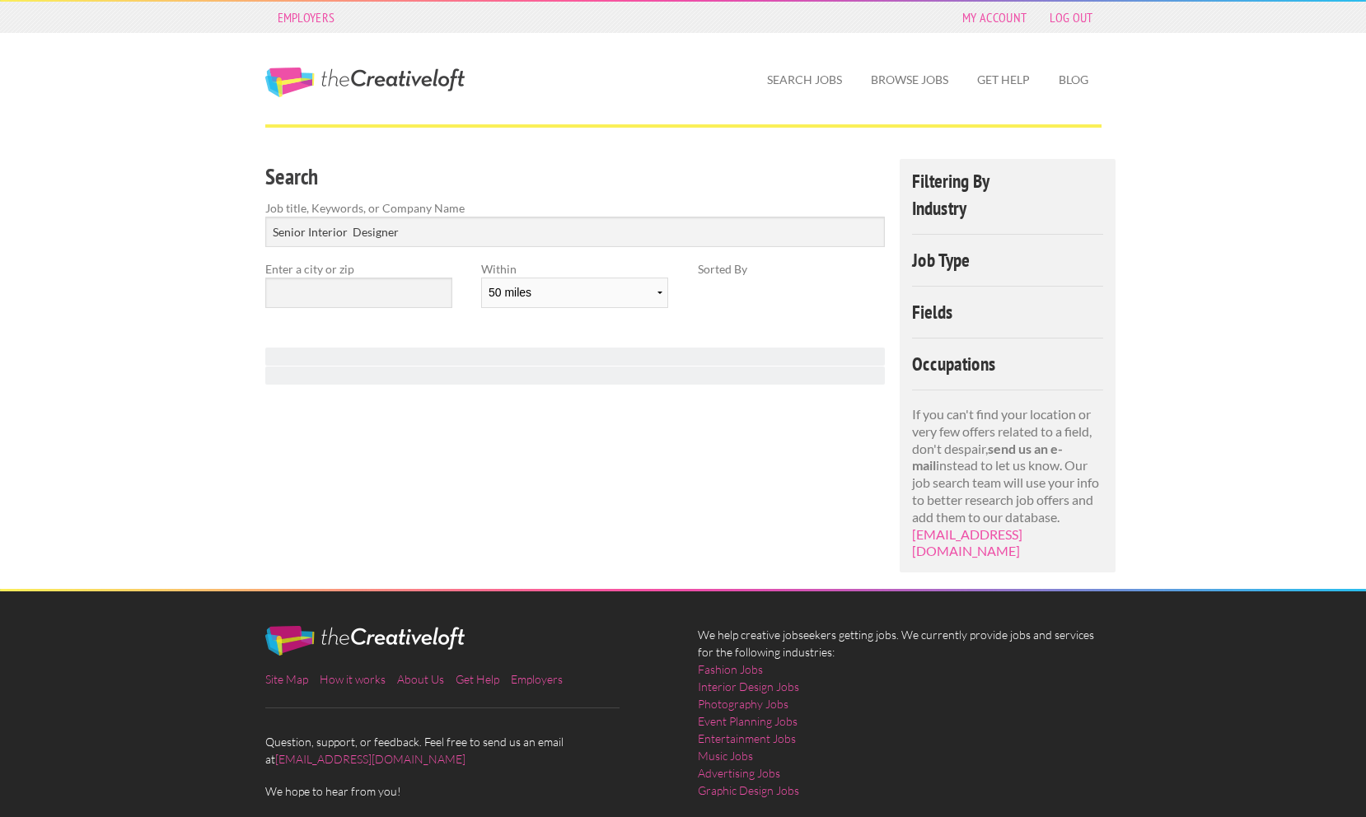
select select "50"
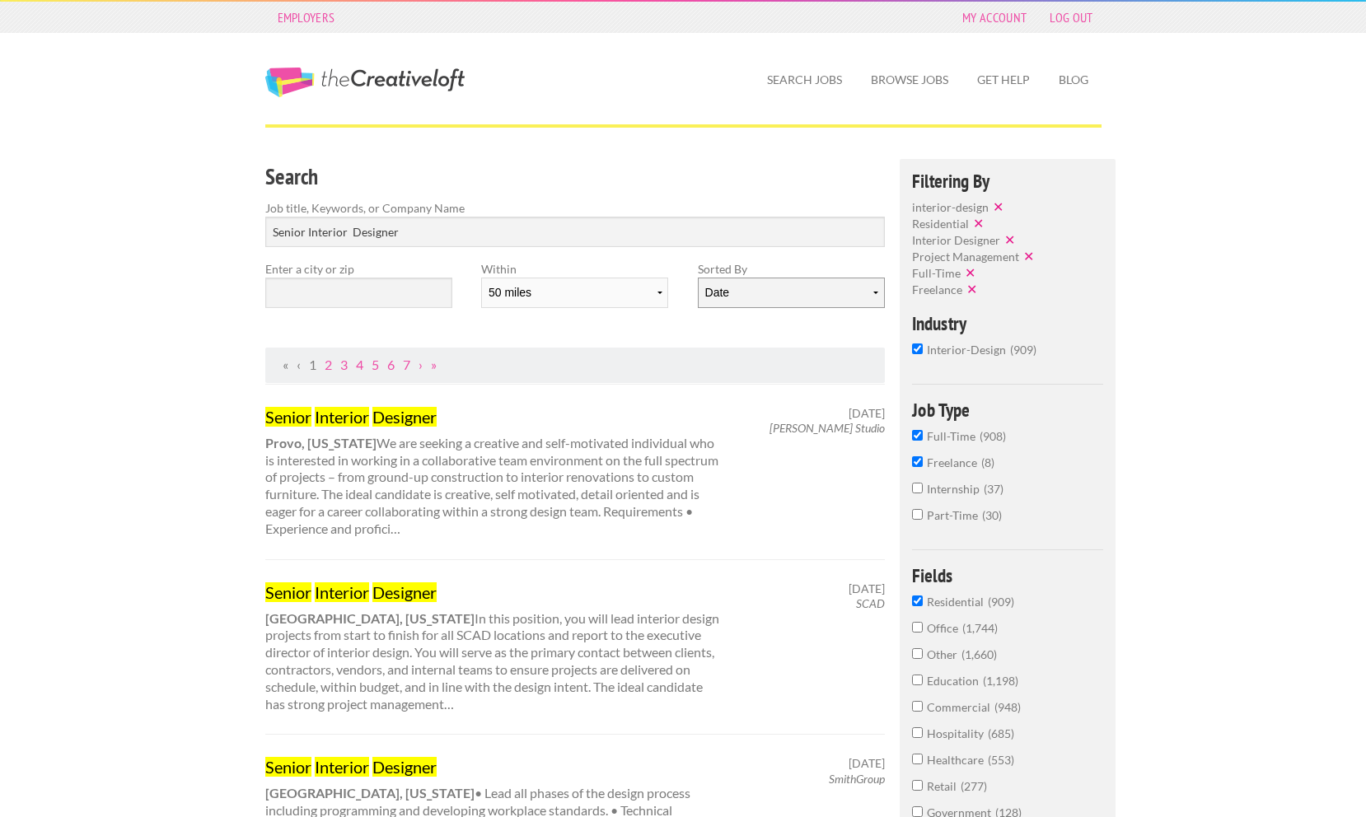
click at [728, 289] on select "Date Relevance" at bounding box center [791, 293] width 187 height 30
select select "jobs"
click at [698, 278] on select "Date Relevance" at bounding box center [791, 293] width 187 height 30
click at [408, 301] on input "text" at bounding box center [358, 293] width 187 height 30
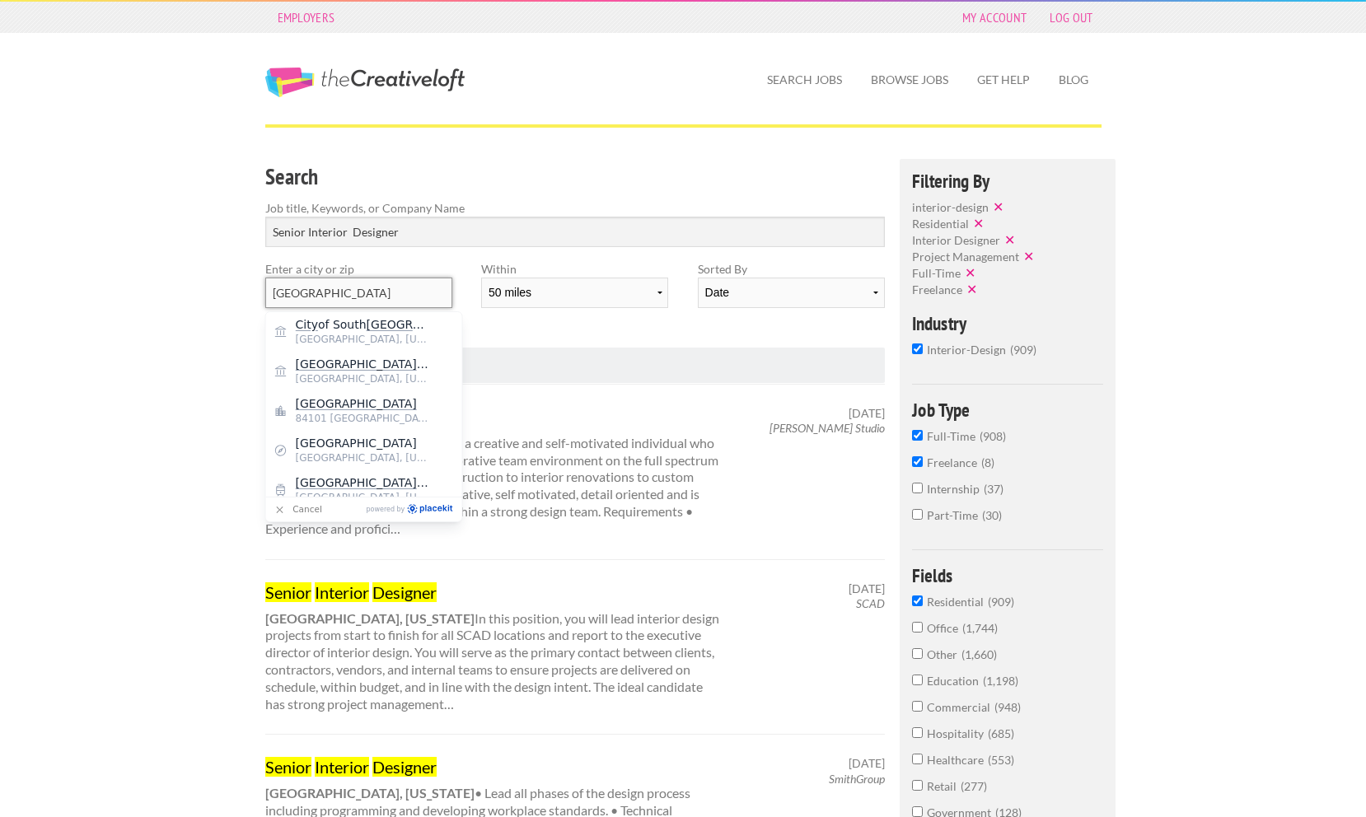
drag, startPoint x: 362, startPoint y: 297, endPoint x: 362, endPoint y: 286, distance: 10.7
click at [362, 286] on input "[GEOGRAPHIC_DATA]" at bounding box center [358, 293] width 187 height 30
click at [354, 406] on mark "[GEOGRAPHIC_DATA]" at bounding box center [356, 403] width 121 height 13
type input "[GEOGRAPHIC_DATA]"
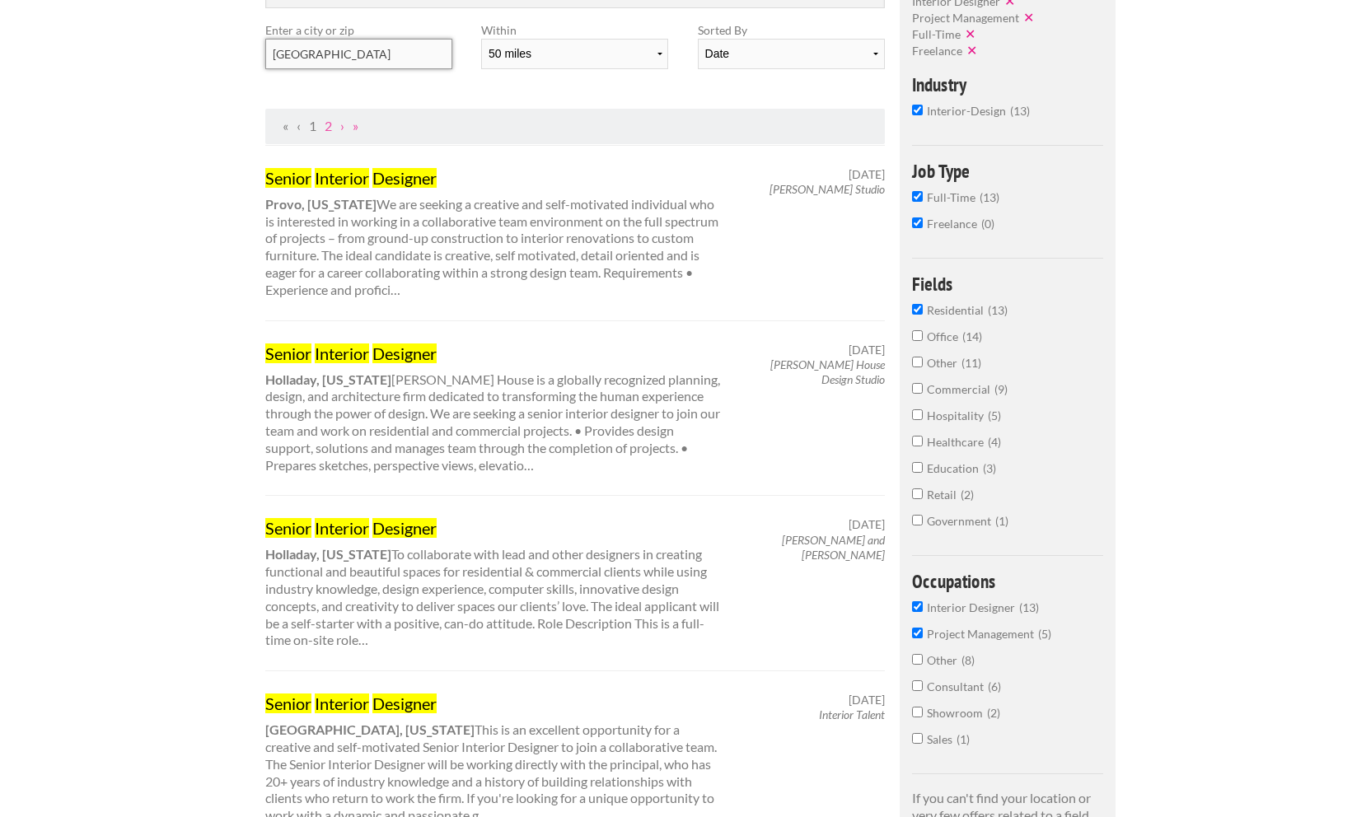
scroll to position [235, 0]
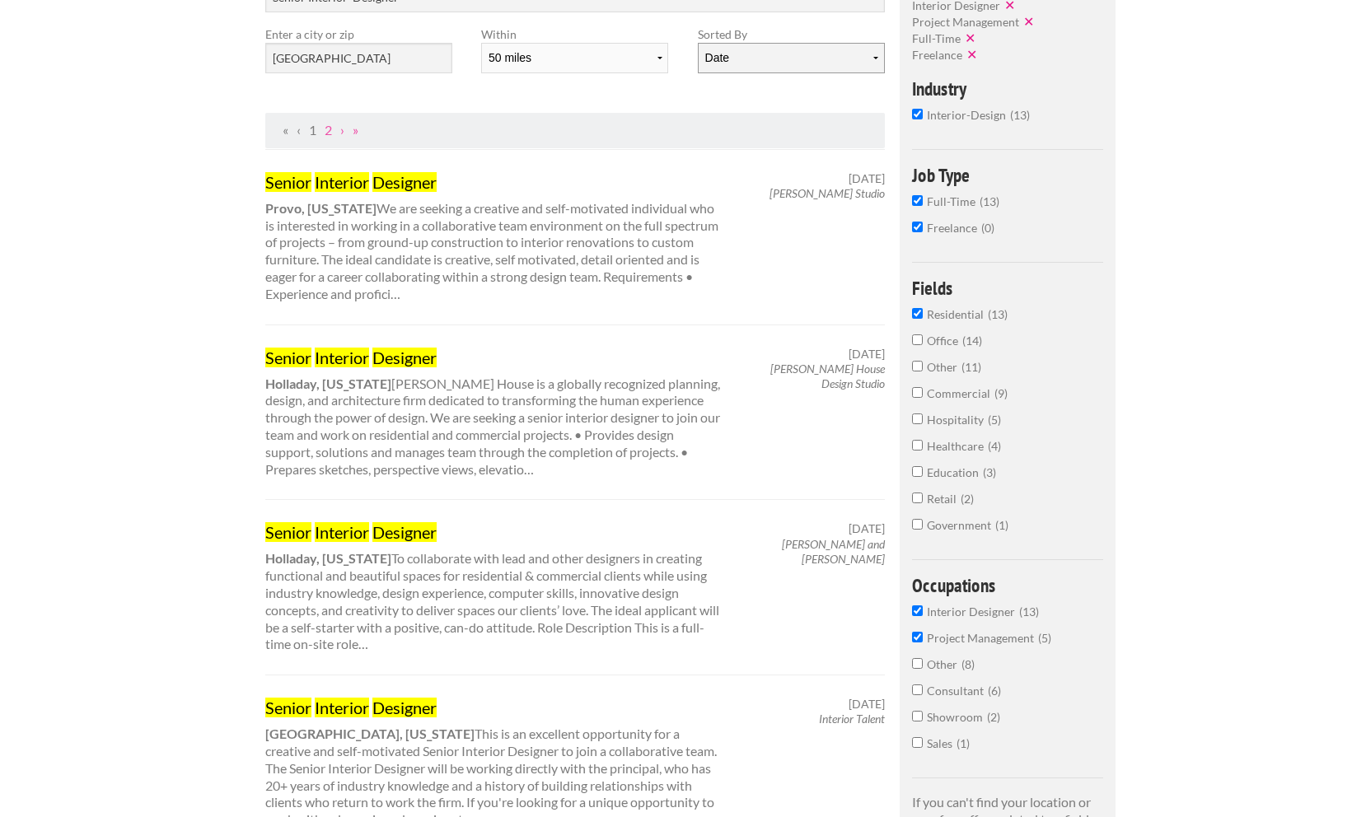
click at [760, 61] on select "Date Relevance" at bounding box center [791, 58] width 187 height 30
select select "jobs"
click at [698, 43] on select "Date Relevance" at bounding box center [791, 58] width 187 height 30
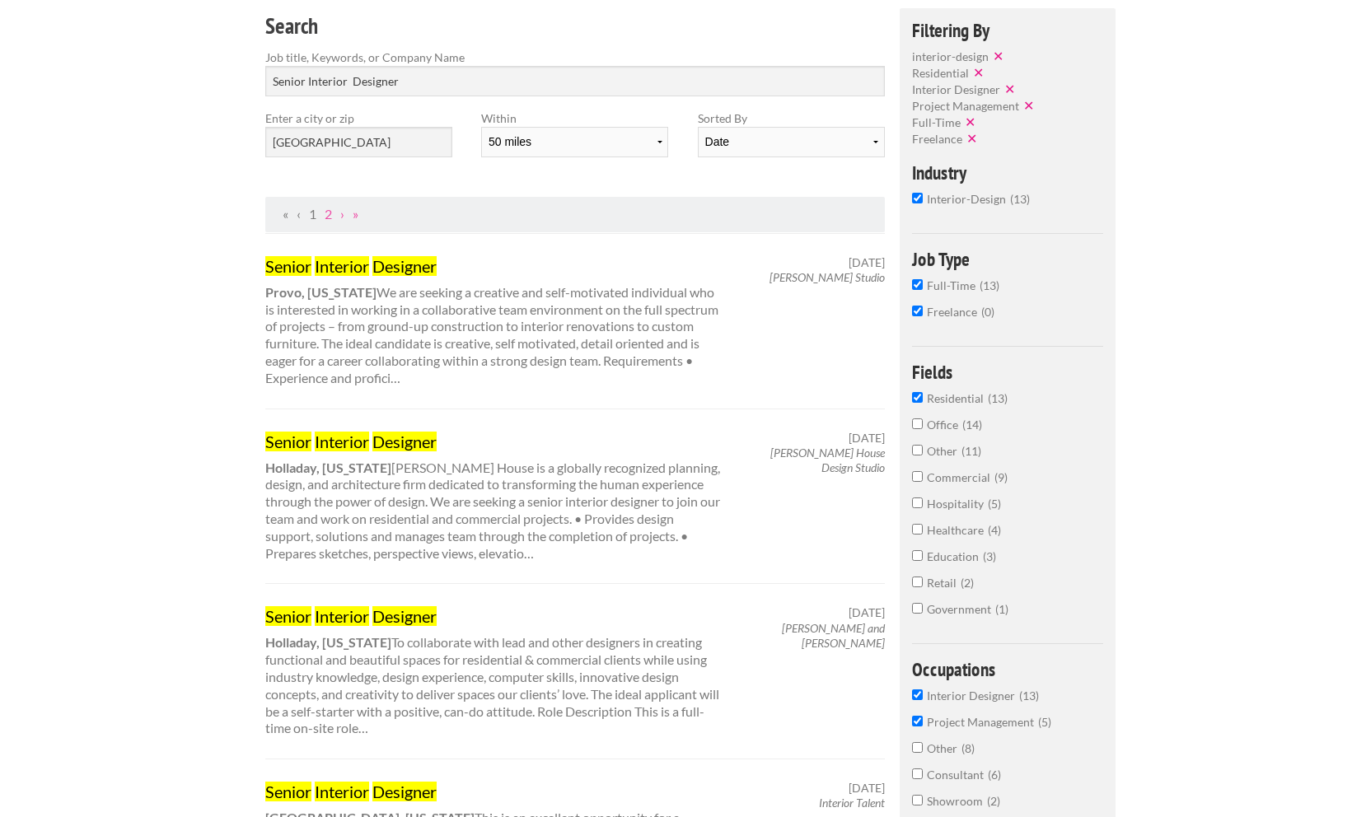
scroll to position [149, 0]
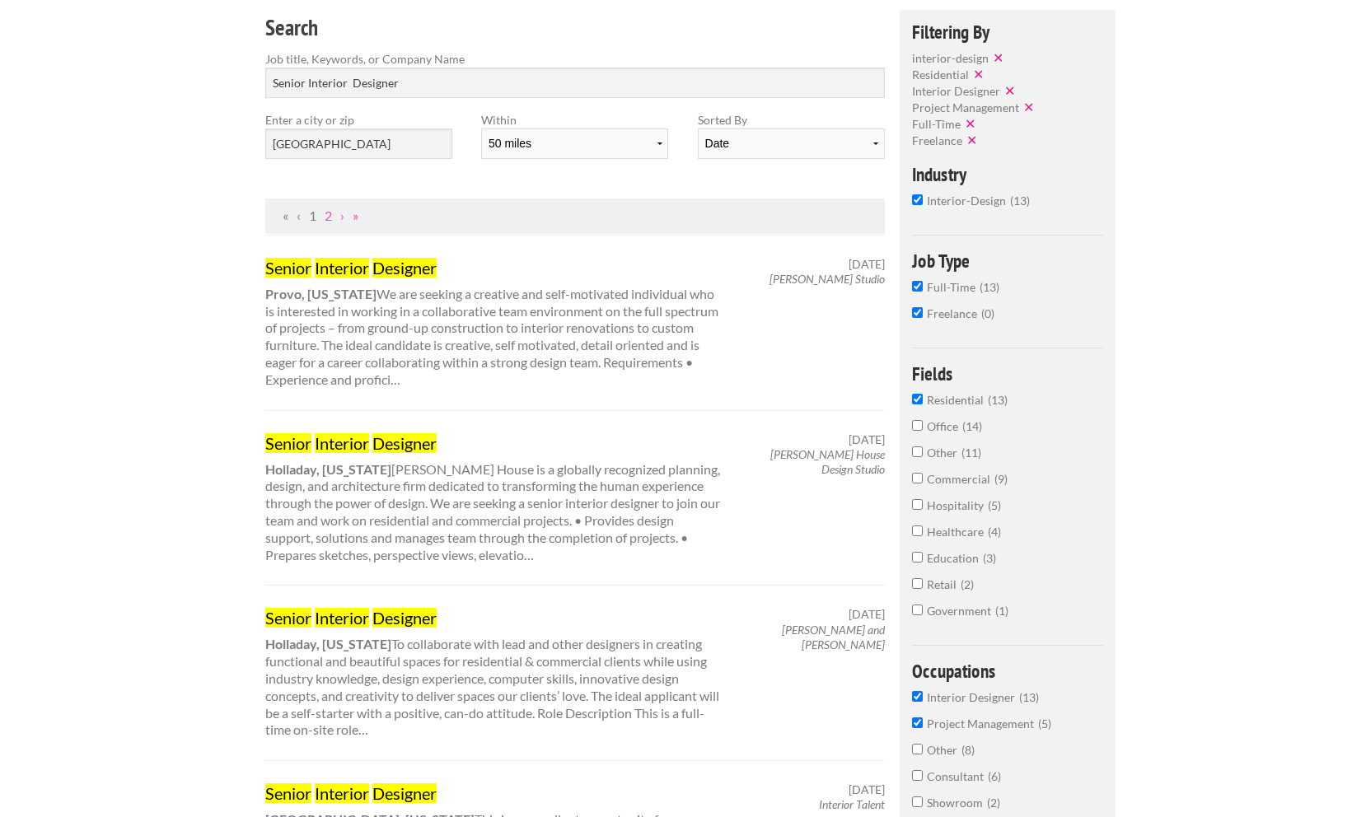
click at [528, 217] on ul "« ‹ 1 2 › »" at bounding box center [575, 216] width 602 height 17
click at [329, 214] on link "2" at bounding box center [328, 216] width 7 height 16
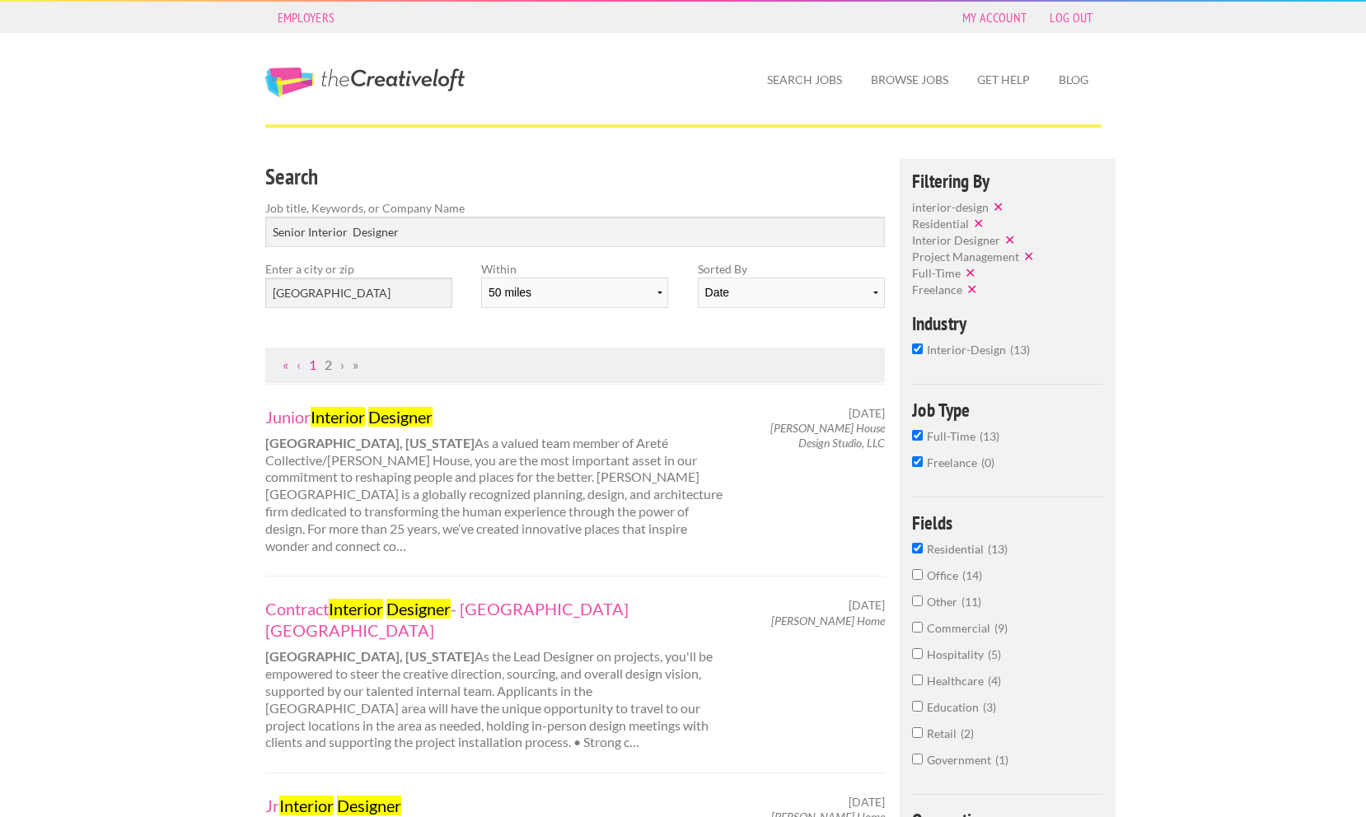
click at [314, 364] on link "1" at bounding box center [312, 365] width 7 height 16
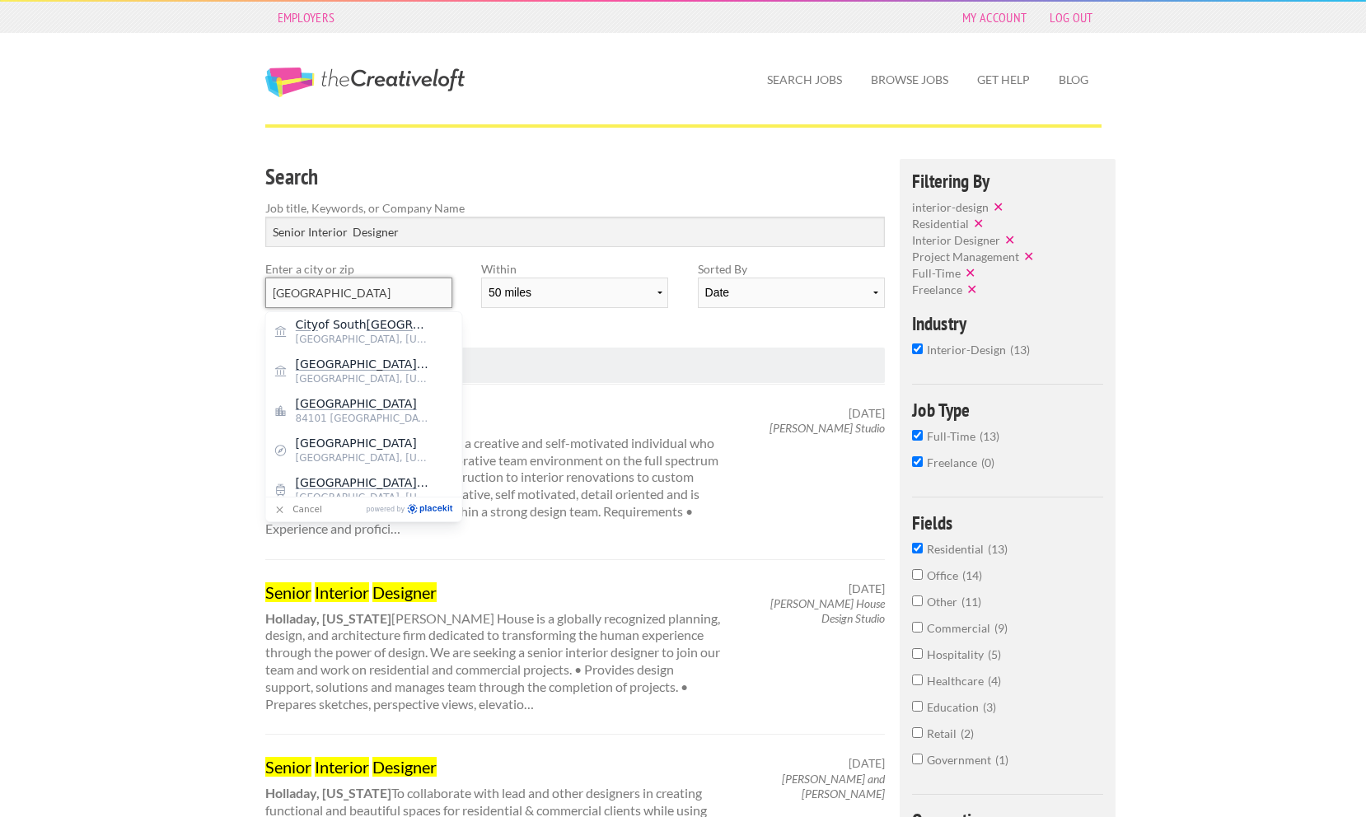
drag, startPoint x: 346, startPoint y: 293, endPoint x: 189, endPoint y: 293, distance: 157.3
click at [317, 371] on span "[GEOGRAPHIC_DATA]" at bounding box center [363, 364] width 135 height 15
type input "[GEOGRAPHIC_DATA]"
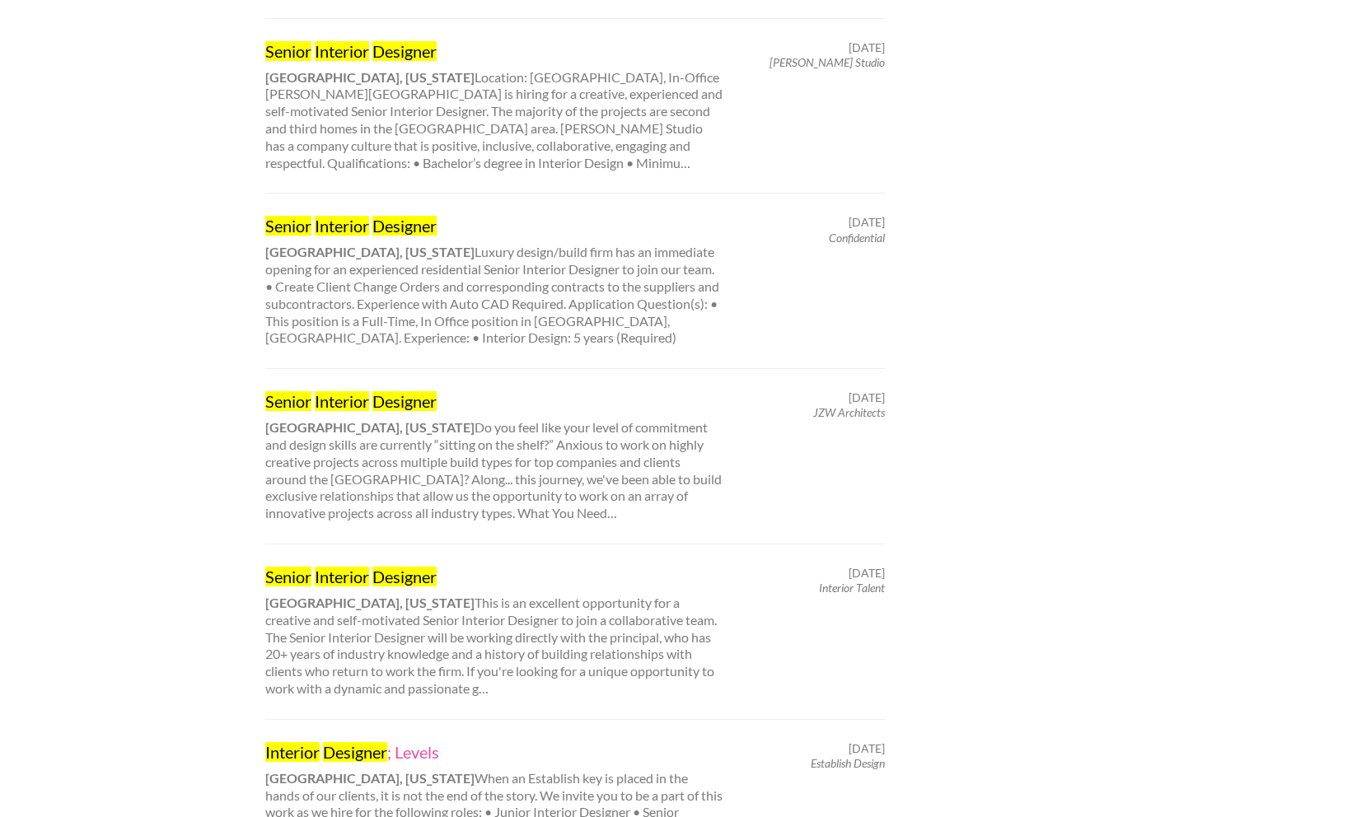
scroll to position [1246, 0]
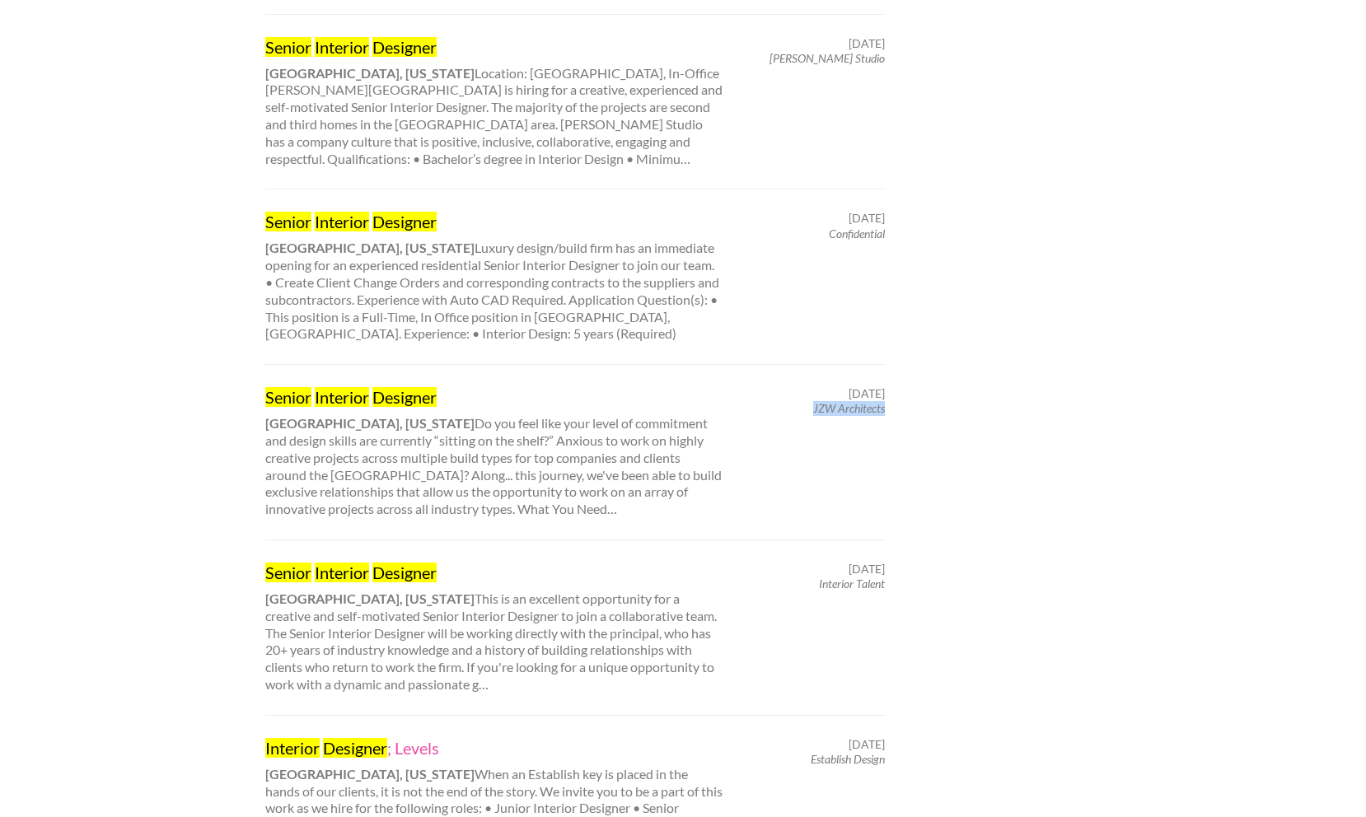
drag, startPoint x: 814, startPoint y: 409, endPoint x: 882, endPoint y: 413, distance: 68.4
click at [882, 413] on em "JZW Architects" at bounding box center [849, 408] width 72 height 14
copy em "JZW Architects"
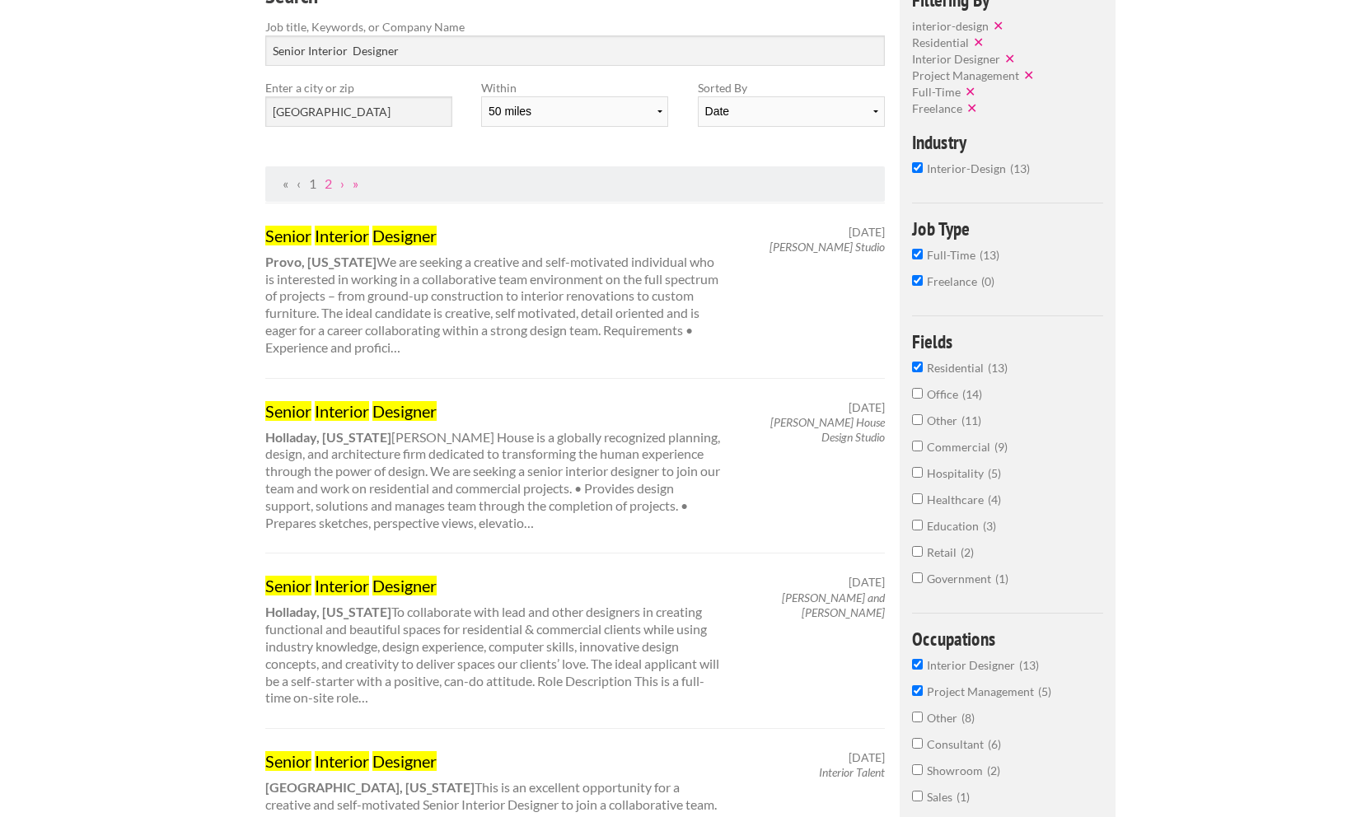
scroll to position [0, 0]
